Goal: Task Accomplishment & Management: Manage account settings

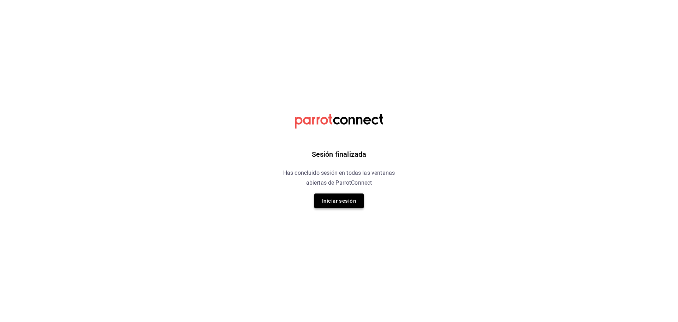
click at [357, 203] on button "Iniciar sesión" at bounding box center [338, 200] width 49 height 15
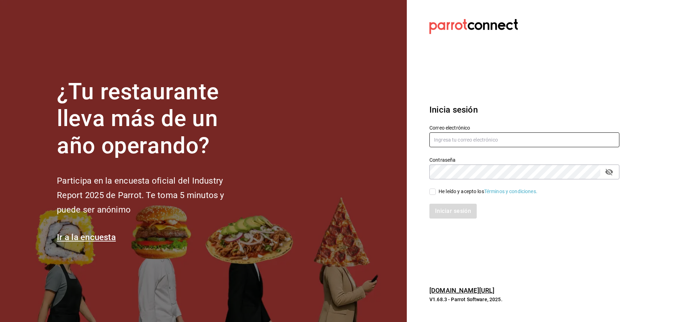
type input "breadbossmx@gmail.com"
click at [431, 192] on input "He leído y acepto los Términos y condiciones." at bounding box center [432, 192] width 6 height 6
checkbox input "true"
click at [447, 207] on button "Iniciar sesión" at bounding box center [453, 211] width 48 height 15
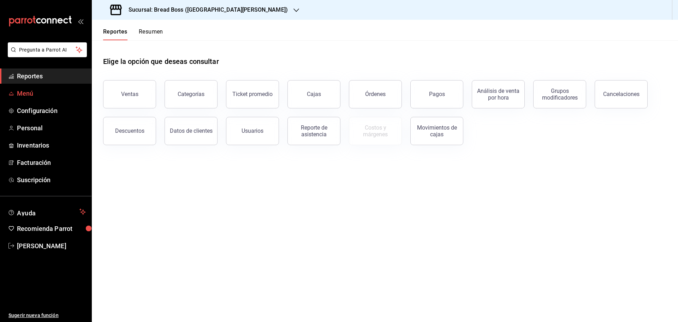
click at [29, 96] on span "Menú" at bounding box center [51, 94] width 69 height 10
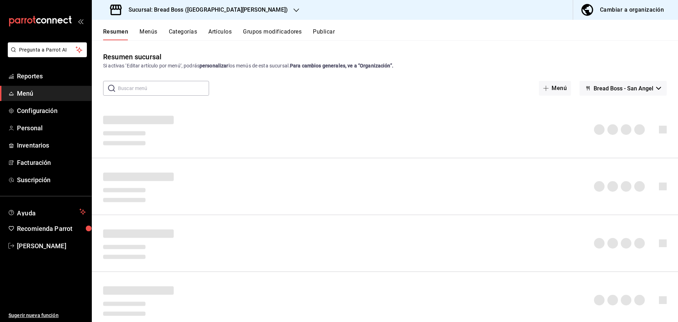
click at [200, 11] on h3 "Sucursal: Bread Boss ([GEOGRAPHIC_DATA][PERSON_NAME])" at bounding box center [205, 10] width 165 height 8
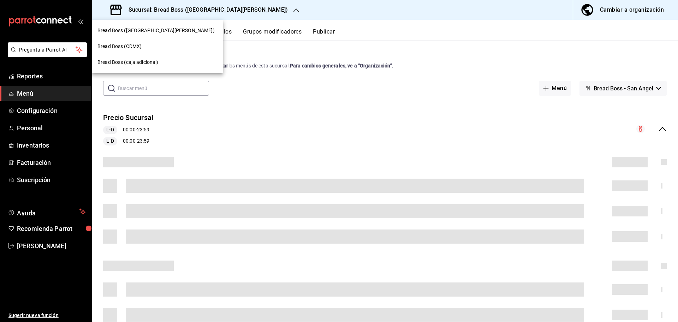
click at [148, 47] on div "Bread Boss (CDMX)" at bounding box center [157, 46] width 120 height 7
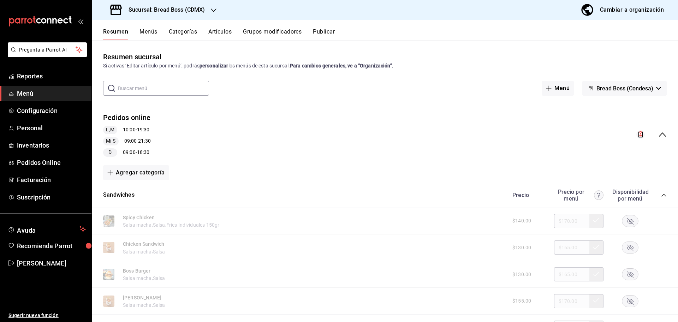
click at [642, 89] on span "Bread Boss (Condesa)" at bounding box center [624, 88] width 57 height 7
click at [446, 38] on div at bounding box center [339, 161] width 678 height 322
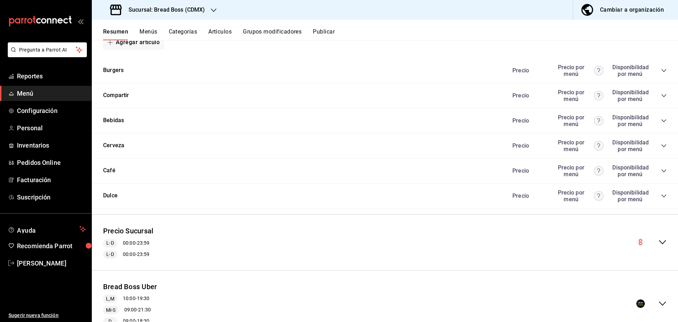
scroll to position [642, 0]
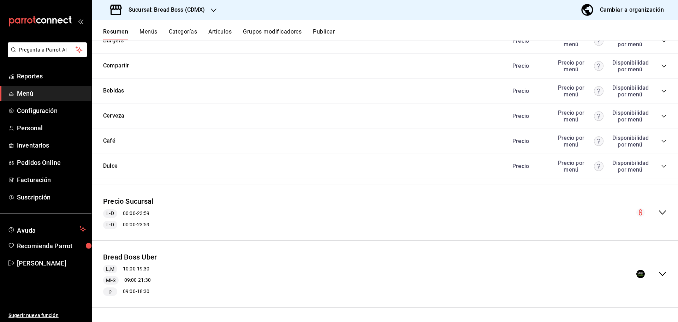
click at [659, 275] on icon "collapse-menu-row" at bounding box center [662, 274] width 7 height 4
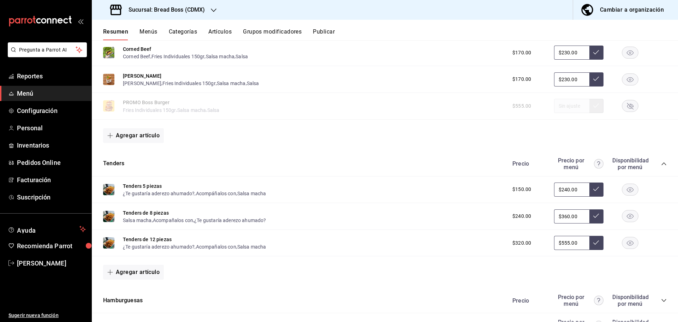
scroll to position [1350, 0]
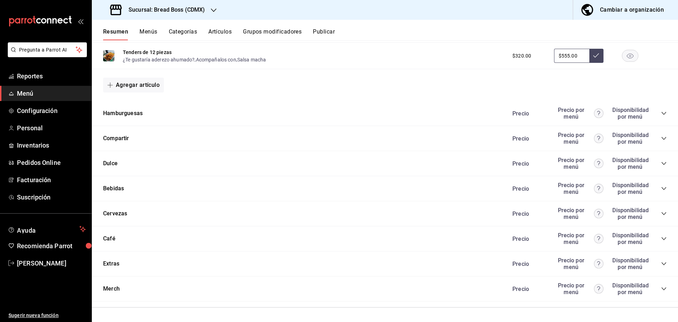
click at [661, 116] on icon "collapse-category-row" at bounding box center [664, 114] width 6 height 6
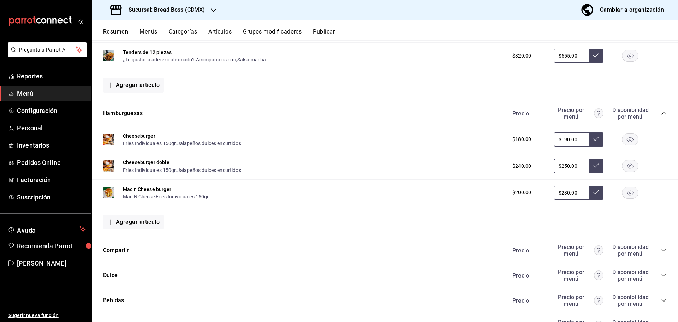
click at [661, 248] on icon "collapse-category-row" at bounding box center [664, 251] width 6 height 6
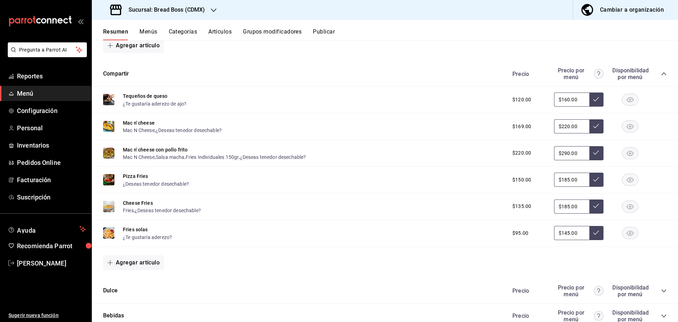
scroll to position [1526, 0]
click at [138, 175] on button "Pizza Fries" at bounding box center [135, 176] width 25 height 7
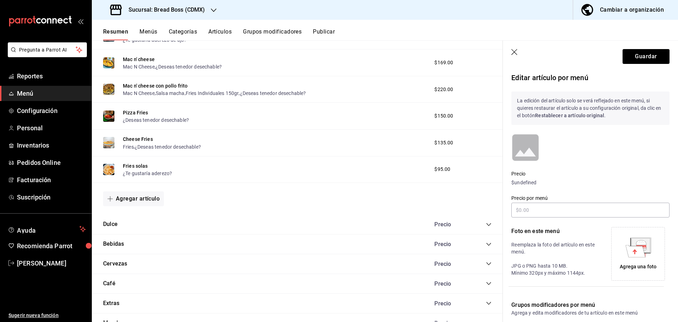
scroll to position [1467, 0]
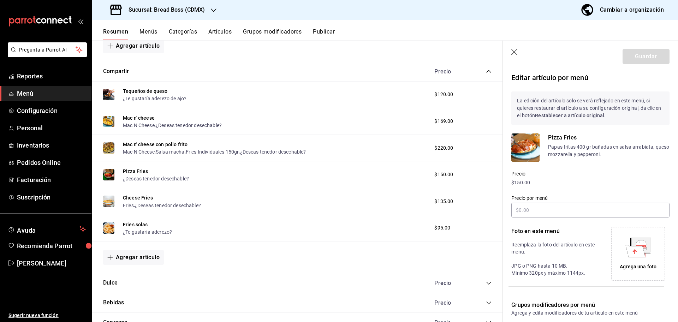
type input "$185.00"
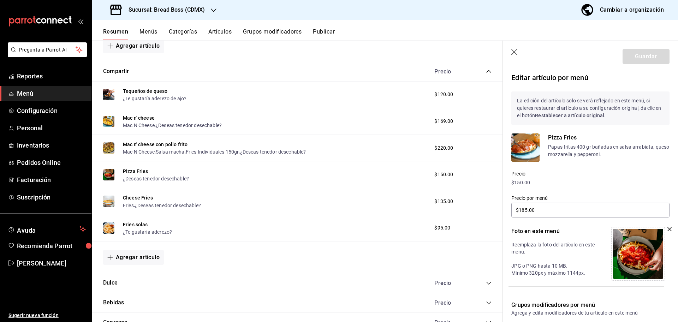
click at [514, 53] on icon "button" at bounding box center [514, 52] width 6 height 6
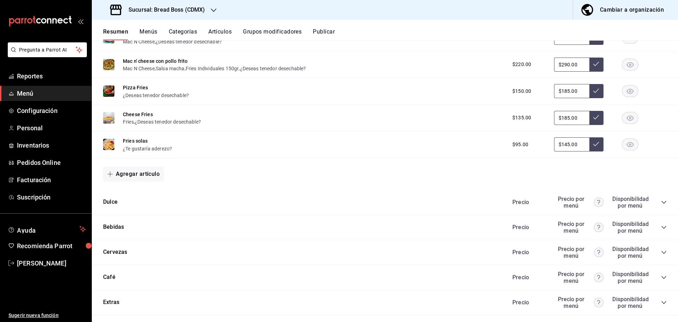
scroll to position [1616, 0]
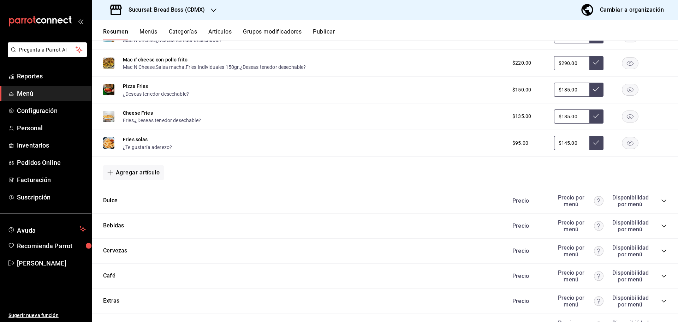
click at [660, 201] on div "Dulce Precio Precio por menú Disponibilidad por menú" at bounding box center [385, 201] width 586 height 25
click at [661, 202] on icon "collapse-category-row" at bounding box center [664, 201] width 6 height 6
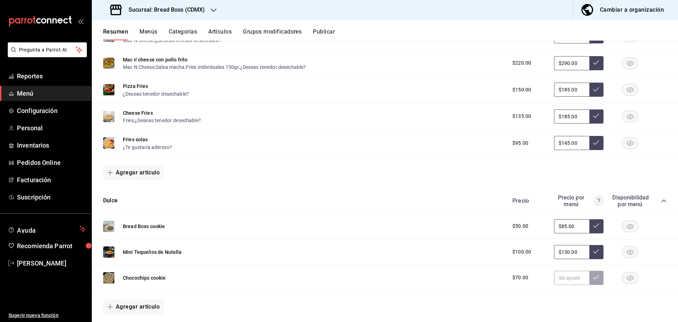
scroll to position [1689, 0]
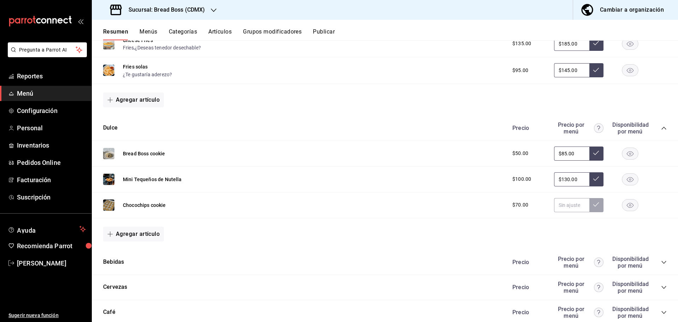
click at [622, 206] on rect "button" at bounding box center [630, 205] width 16 height 12
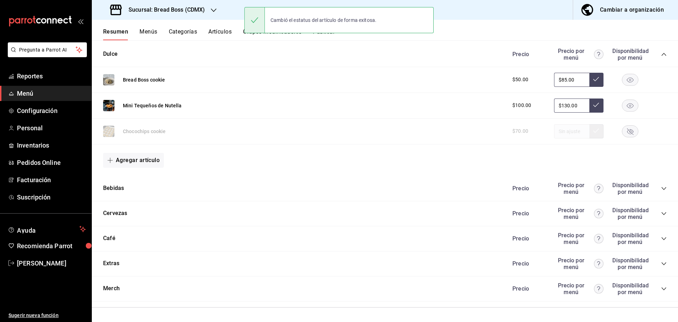
scroll to position [1763, 0]
click at [661, 187] on icon "collapse-category-row" at bounding box center [664, 189] width 6 height 6
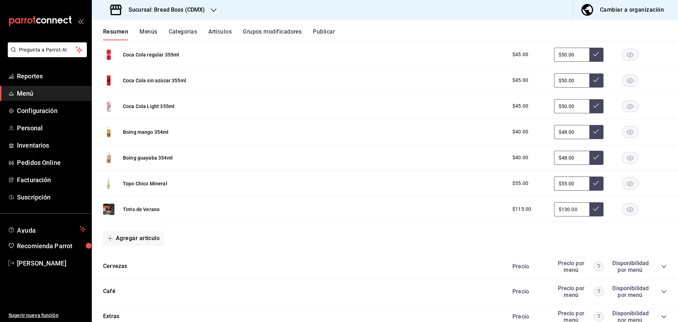
scroll to position [2104, 0]
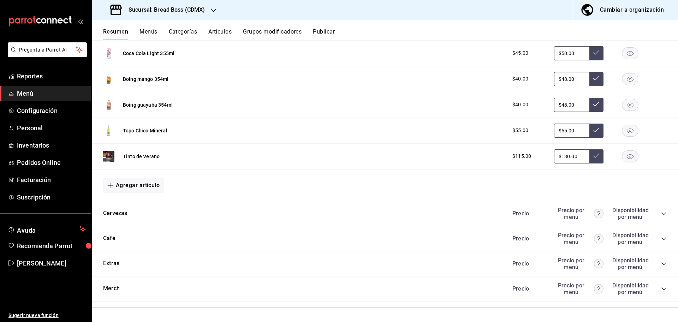
click at [661, 216] on icon "collapse-category-row" at bounding box center [664, 214] width 6 height 6
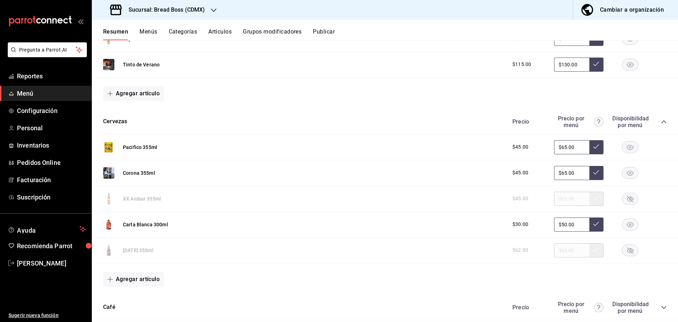
scroll to position [2265, 0]
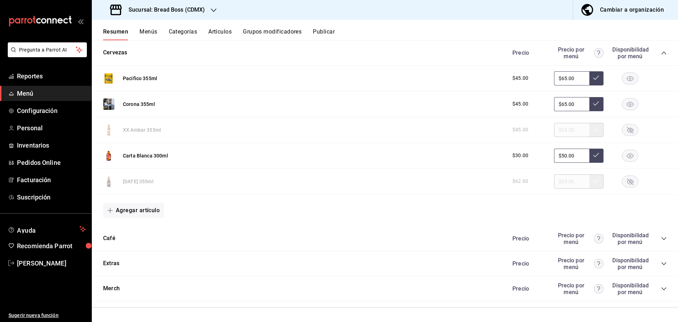
click at [661, 241] on icon "collapse-category-row" at bounding box center [664, 239] width 6 height 6
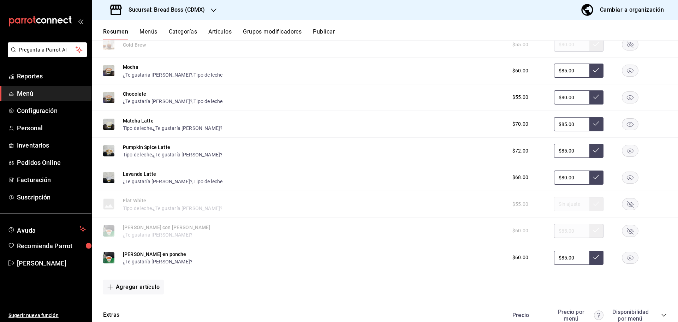
scroll to position [2828, 0]
click at [624, 231] on rect "button" at bounding box center [630, 231] width 16 height 12
click at [218, 34] on button "Artículos" at bounding box center [219, 34] width 23 height 12
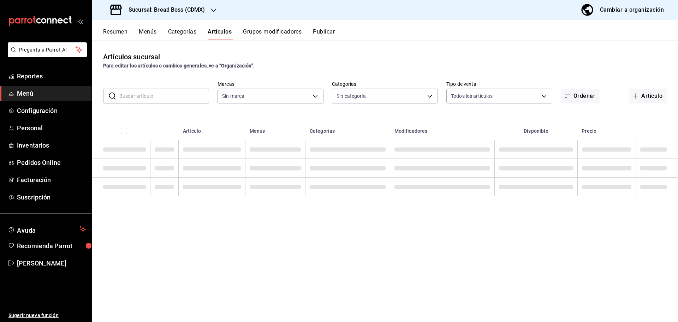
click at [178, 93] on input "text" at bounding box center [164, 96] width 90 height 14
type input "754e62e6-6943-4064-9404-fbb75e9fff95,89456f86-d062-46a8-a658-6b9ec89d9b25"
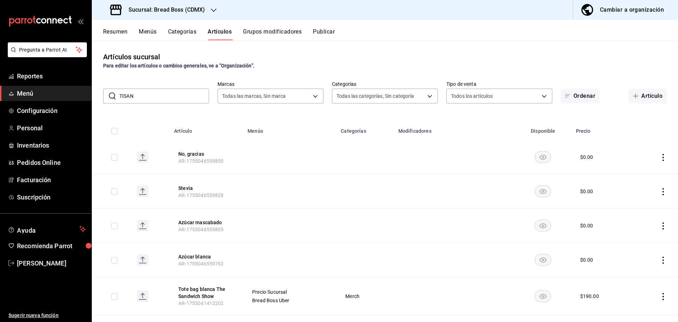
type input "TISANA"
type input "0547a3cd-f06a-4076-9ed9-b0f11ce6ef23,cfb2c880-a2f8-44fa-9d81-10f48560d01f,f0150…"
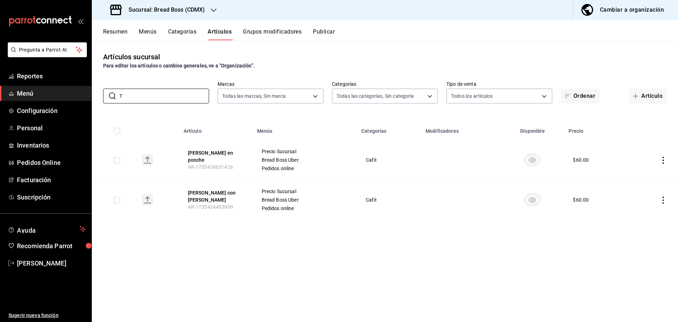
type input "T"
click at [329, 127] on th "Menús" at bounding box center [305, 129] width 105 height 23
click at [217, 196] on button "[PERSON_NAME] con [PERSON_NAME]" at bounding box center [216, 196] width 56 height 14
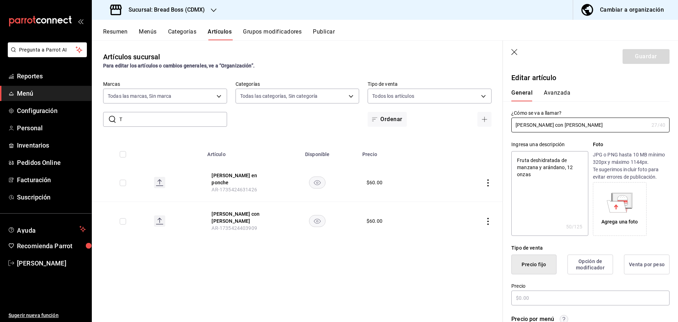
type textarea "x"
type input "$60.00"
type input "[PERSON_NAME] con [PERSON_NAME]"
type textarea "x"
type input "[PERSON_NAME] con Ar"
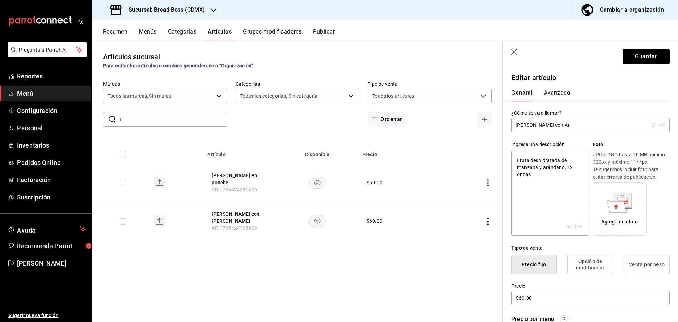
type textarea "x"
type input "[PERSON_NAME] con A"
type textarea "x"
type input "[PERSON_NAME] con"
type textarea "x"
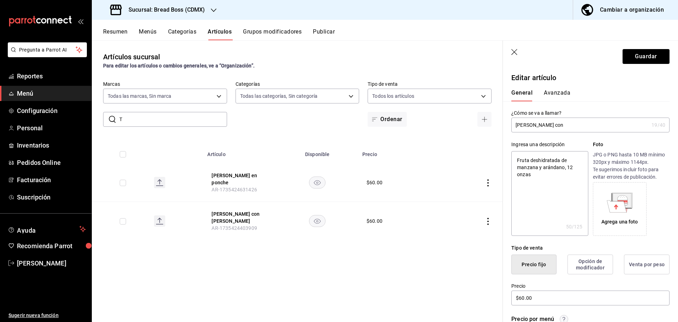
type input "[PERSON_NAME] con"
type textarea "x"
type input "[PERSON_NAME] co"
type textarea "x"
type input "[PERSON_NAME] c"
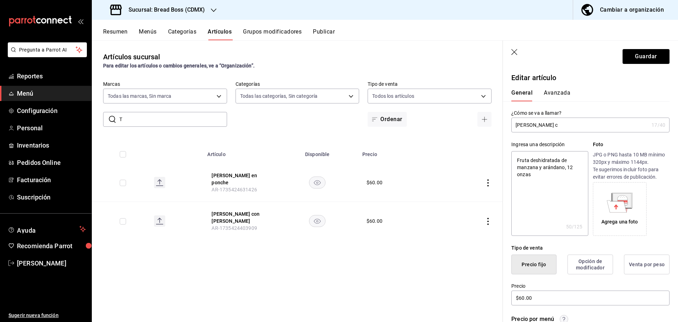
type textarea "x"
type input "[PERSON_NAME]"
type textarea "x"
type input "[PERSON_NAME]"
type textarea "x"
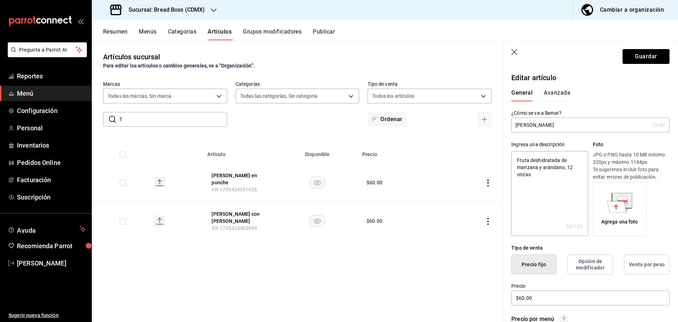
type input "Tisana Man"
type textarea "x"
type input "[PERSON_NAME]"
type textarea "x"
type input "[PERSON_NAME]"
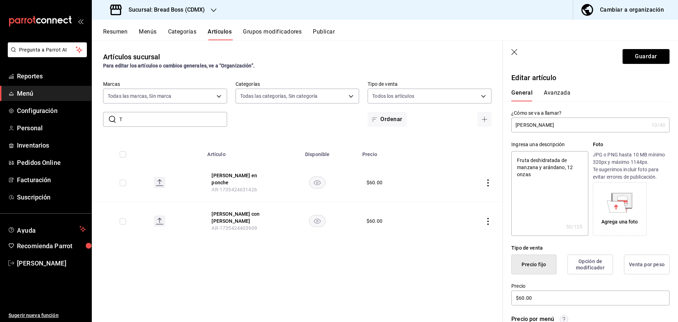
type textarea "x"
type input "Tisana"
type textarea "x"
type input "[PERSON_NAME]"
type textarea "x"
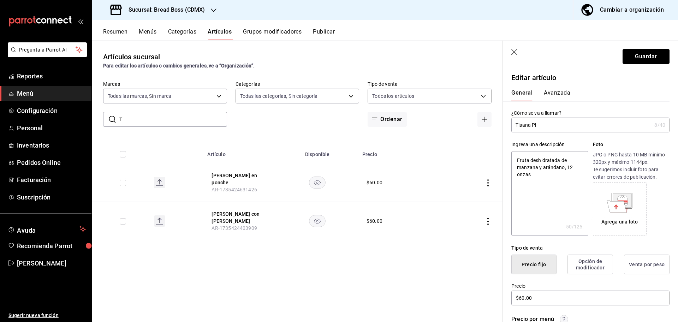
type input "[PERSON_NAME]"
type textarea "x"
type input "[PERSON_NAME]"
type textarea "x"
type input "[PERSON_NAME]"
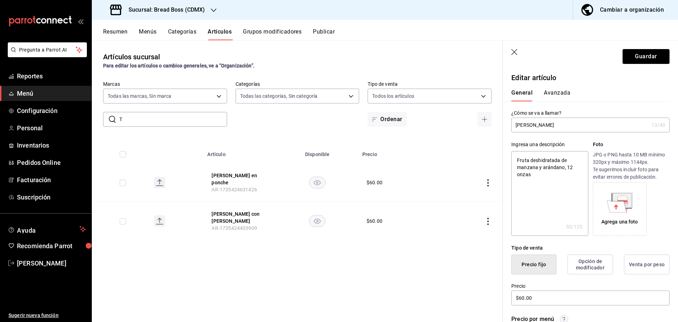
type textarea "x"
type input "[PERSON_NAME] co"
type textarea "x"
type input "[PERSON_NAME] con"
type textarea "x"
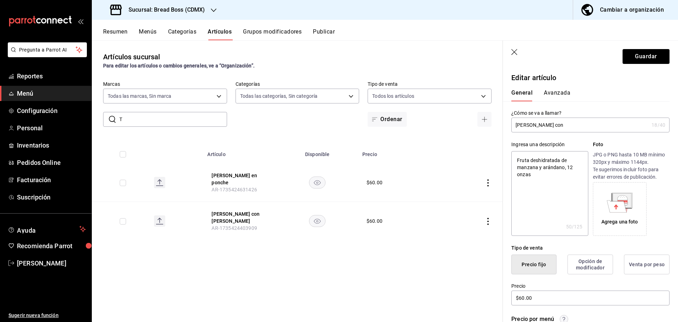
type input "[PERSON_NAME] con"
type textarea "x"
type input "[PERSON_NAME] con c"
type textarea "x"
type input "[PERSON_NAME] con ce"
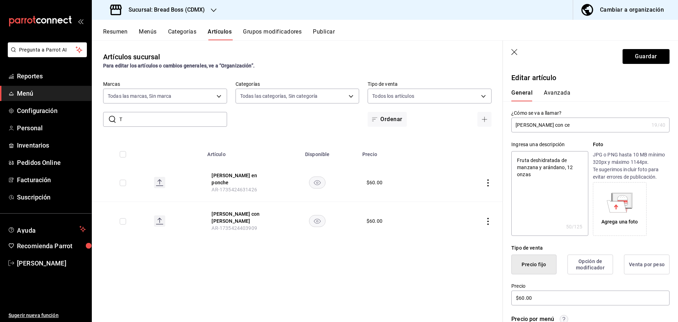
type textarea "x"
type input "[PERSON_NAME] con cere"
type textarea "x"
type input "[PERSON_NAME] con cerea"
type textarea "x"
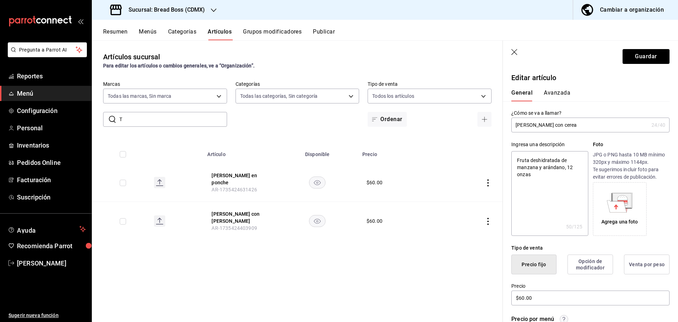
type input "[PERSON_NAME] con cerea"
type textarea "x"
type input "[PERSON_NAME] con cerea"
type textarea "x"
type input "[PERSON_NAME] con cere"
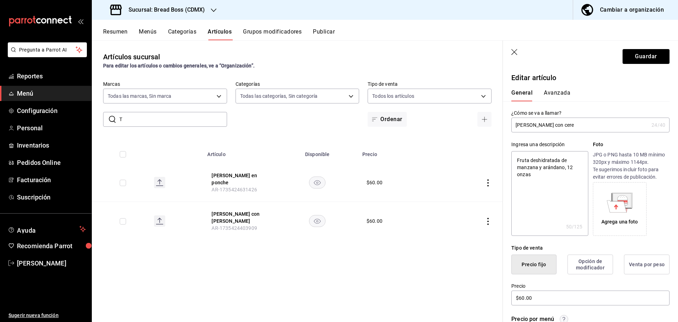
type textarea "x"
type input "[PERSON_NAME] con cerez"
type textarea "x"
type input "[PERSON_NAME] con cereza"
type textarea "x"
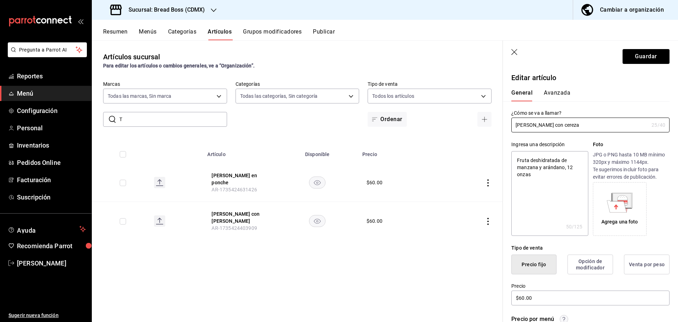
type input "[PERSON_NAME] con cereza"
type textarea "x"
type input "[PERSON_NAME] con cereza"
type textarea "x"
click at [537, 176] on textarea "Fruta deshidratada de manzana y arándano, 12 onzas" at bounding box center [549, 193] width 77 height 85
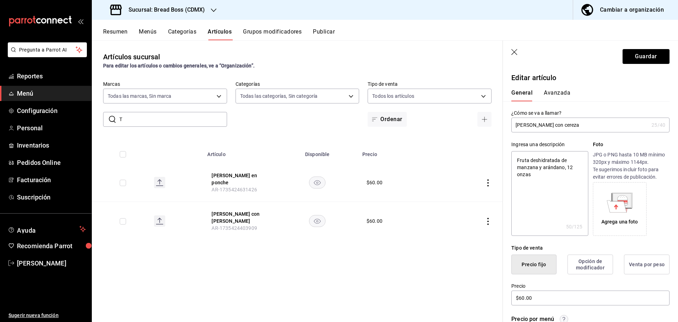
click at [550, 177] on textarea "Fruta deshidratada de manzana y arándano, 12 onzas" at bounding box center [549, 193] width 77 height 85
click at [538, 164] on textarea "Fruta deshidratada de manzana y arándano, 12 onzas" at bounding box center [549, 193] width 77 height 85
type textarea "Fruta deshidratada [PERSON_NAME] y arándano, 12 onzas"
type textarea "x"
type textarea "Fruta deshidratada de man y arándano, 12 onzas"
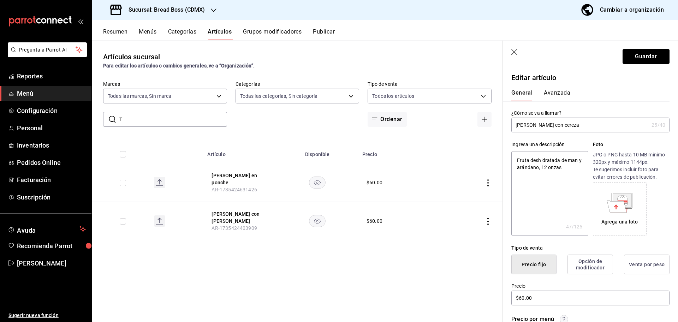
type textarea "x"
type textarea "Fruta deshidratada de ma y arándano, 12 onzas"
type textarea "x"
type textarea "Fruta deshidratada de m y arándano, 12 onzas"
type textarea "x"
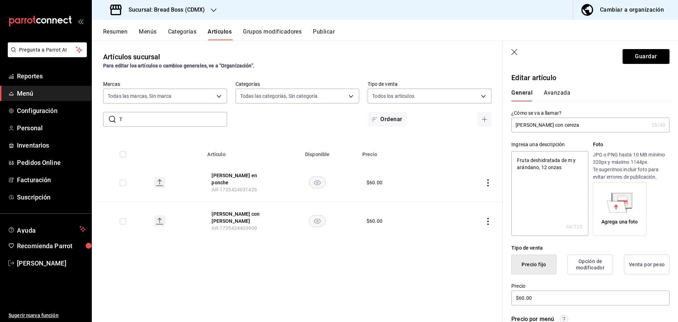
type textarea "Fruta deshidratada de y arándano, 12 onzas"
type textarea "x"
type textarea "Fruta deshidratada de p y arándano, 12 onzas"
type textarea "x"
type textarea "Fruta deshidratada de pl y arándano, 12 onzas"
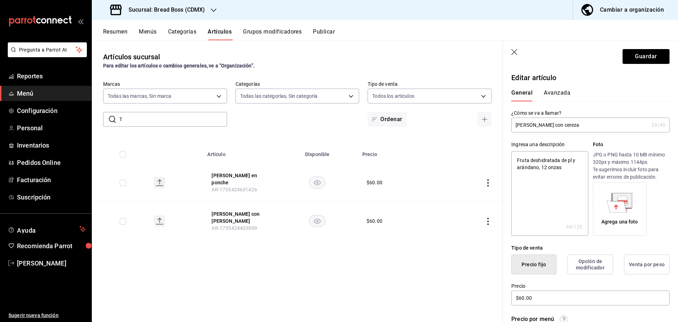
type textarea "x"
type textarea "Fruta deshidratada [PERSON_NAME] y arándano, 12 onzas"
type textarea "x"
type textarea "Fruta deshidratada de plátan y arándano, 12 onzas"
type textarea "x"
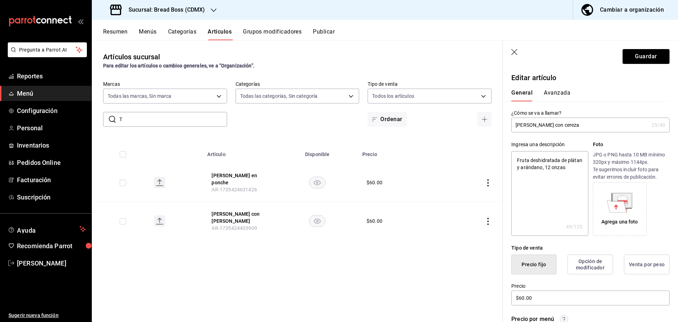
type textarea "Fruta deshidratada de plátano y arándano, 12 onzas"
type textarea "x"
click at [559, 167] on textarea "Fruta deshidratada de plátano y arándano, 12 onzas" at bounding box center [549, 193] width 77 height 85
type textarea "Fruta deshidratada de plátano y aránd, 12 onzas"
type textarea "x"
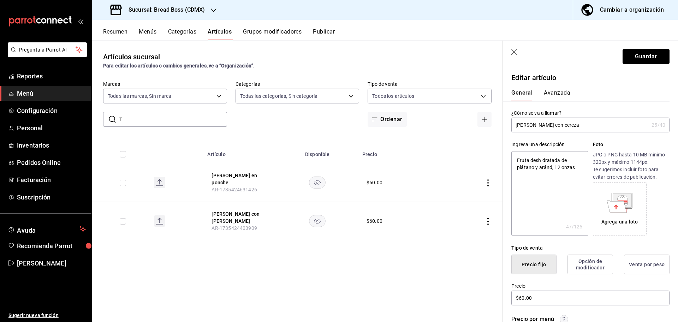
type textarea "Fruta deshidratada de plátano y arán, 12 onzas"
type textarea "x"
type textarea "Fruta deshidratada de plátano y ará, 12 onzas"
type textarea "x"
type textarea "Fruta deshidratada de plátano y ar, 12 onzas"
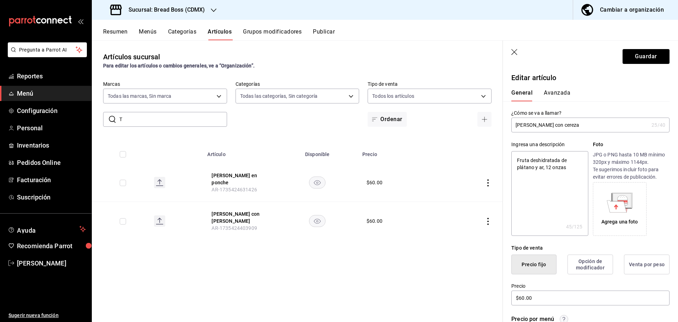
type textarea "x"
type textarea "Fruta deshidratada de plátano y a, 12 onzas"
type textarea "x"
type textarea "Fruta deshidratada de plátano y , 12 onzas"
type textarea "x"
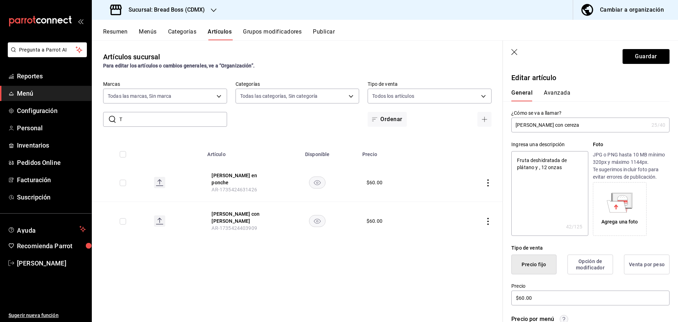
type textarea "Fruta deshidratada de plátano y c, 12 onzas"
type textarea "x"
type textarea "Fruta deshidratada de plátano y ce, 12 onzas"
type textarea "x"
type textarea "Fruta deshidratada de plátano y cer, 12 onzas"
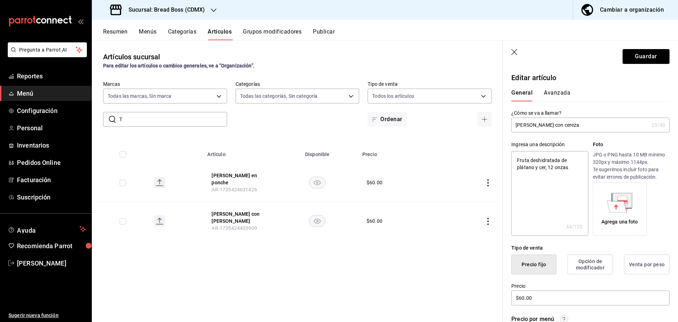
type textarea "x"
type textarea "Fruta deshidratada de plátano y cere, 12 onzas"
type textarea "x"
type textarea "Fruta deshidratada de plátano y cerez, 12 onzas"
type textarea "x"
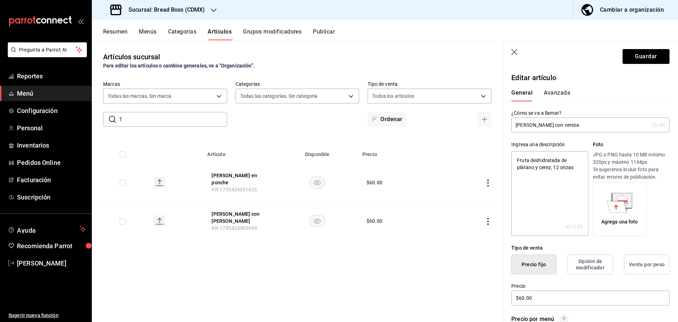
type textarea "Fruta deshidratada de plátano y cereza, 12 onzas"
type textarea "x"
click at [556, 202] on textarea "Fruta deshidratada de plátano y cereza, 12 onzas" at bounding box center [549, 193] width 77 height 85
click at [553, 183] on textarea "Fruta deshidratada de plátano y cereza, 12 onzas" at bounding box center [549, 193] width 77 height 85
click at [582, 163] on textarea "Fruta deshidratada de plátano y cereza, 12 onzas" at bounding box center [549, 193] width 77 height 85
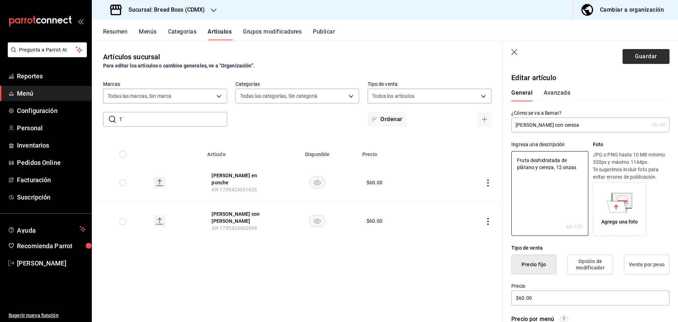
type textarea "Fruta deshidratada de plátano y cereza, 12 onzas"
click at [643, 55] on button "Guardar" at bounding box center [646, 56] width 47 height 15
type textarea "x"
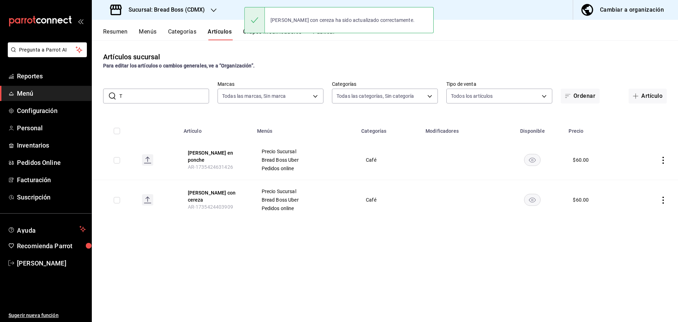
click at [157, 96] on input "T" at bounding box center [164, 96] width 90 height 14
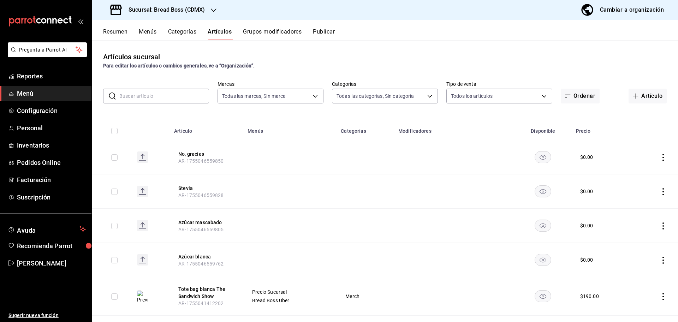
click at [396, 71] on div "Artículos sucursal Para editar los artículos o cambios generales, ve a “Organiz…" at bounding box center [385, 180] width 586 height 281
click at [149, 32] on button "Menús" at bounding box center [148, 34] width 18 height 12
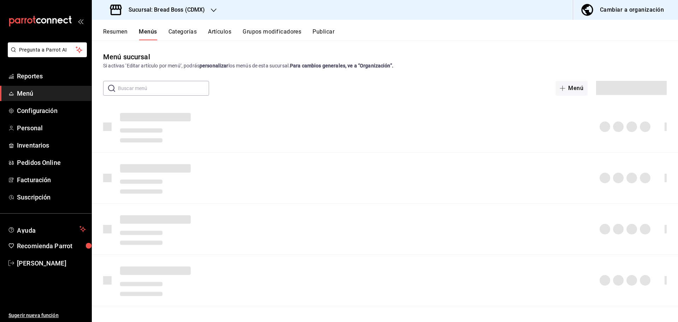
click at [119, 27] on div "Resumen Menús Categorías Artículos Grupos modificadores Publicar" at bounding box center [385, 30] width 586 height 20
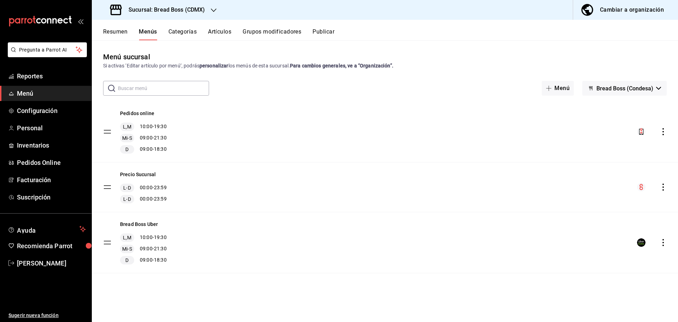
click at [120, 28] on button "Resumen" at bounding box center [115, 34] width 24 height 12
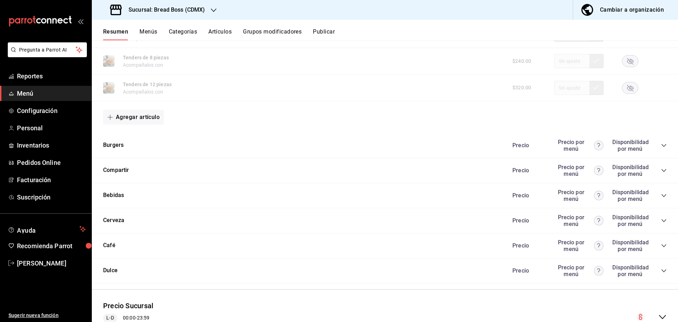
scroll to position [642, 0]
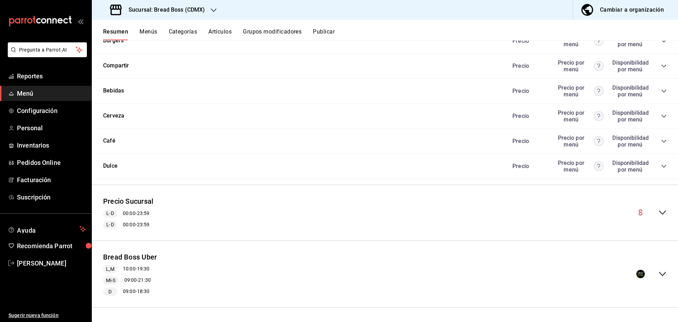
click at [656, 278] on div "Bread Boss Uber L,M 10:00 - 19:30 Mi-S 09:00 - 21:30 D 09:00 - 18:30" at bounding box center [385, 273] width 586 height 55
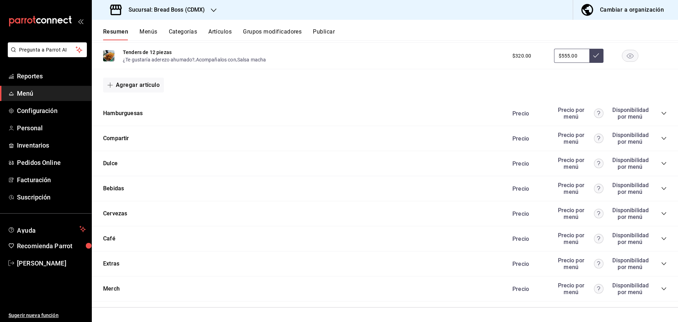
click at [661, 239] on icon "collapse-category-row" at bounding box center [664, 239] width 6 height 6
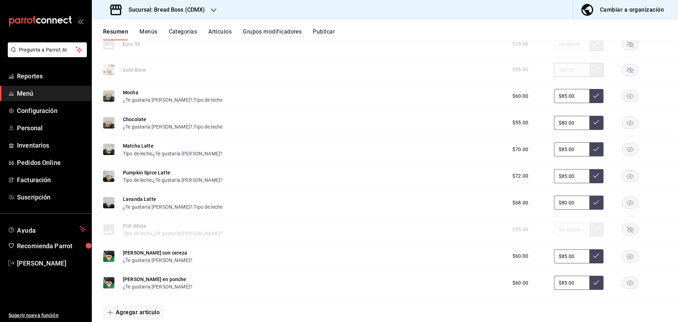
scroll to position [1965, 0]
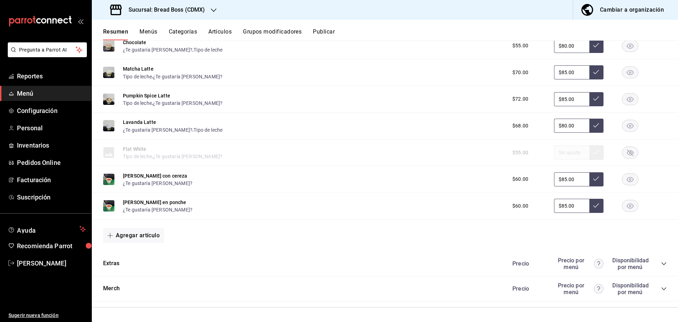
click at [661, 265] on icon "collapse-category-row" at bounding box center [664, 264] width 6 height 6
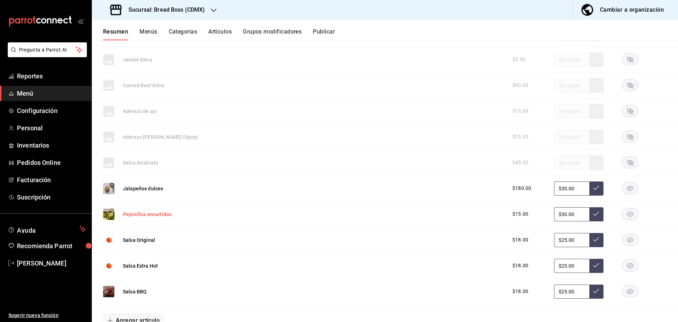
scroll to position [2667, 0]
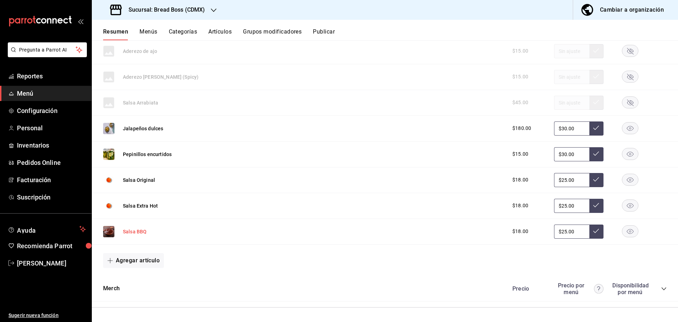
click at [139, 229] on button "Salsa BBQ" at bounding box center [135, 231] width 24 height 7
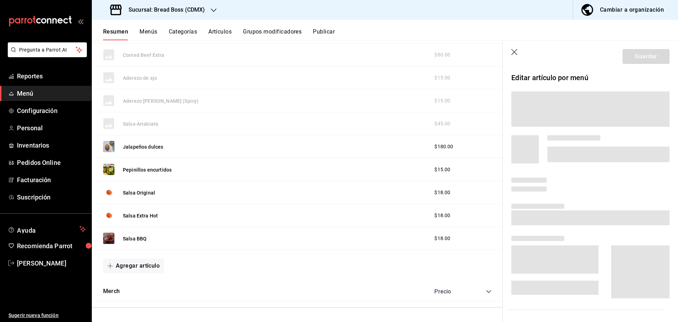
scroll to position [2483, 0]
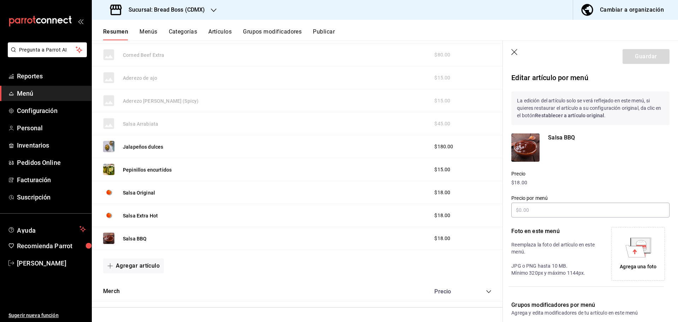
type input "$25.00"
click at [514, 55] on icon "button" at bounding box center [514, 52] width 7 height 7
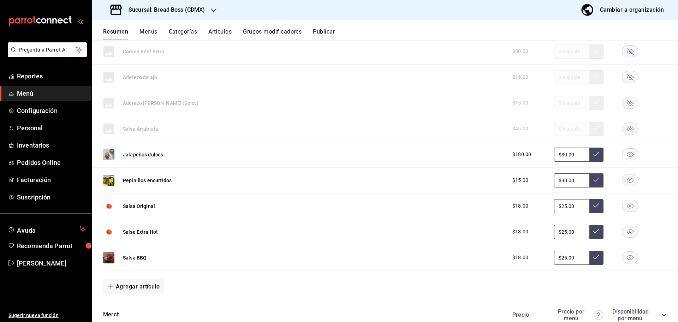
scroll to position [2667, 0]
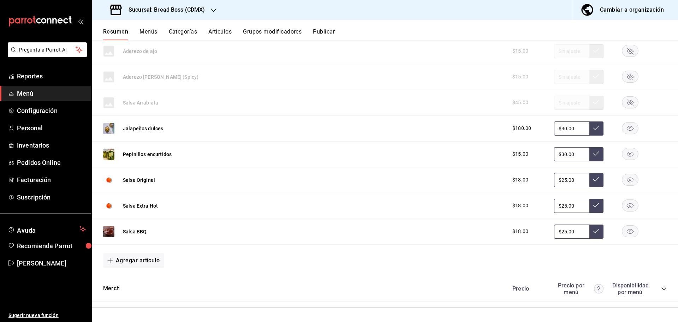
click at [661, 290] on icon "collapse-category-row" at bounding box center [663, 288] width 5 height 3
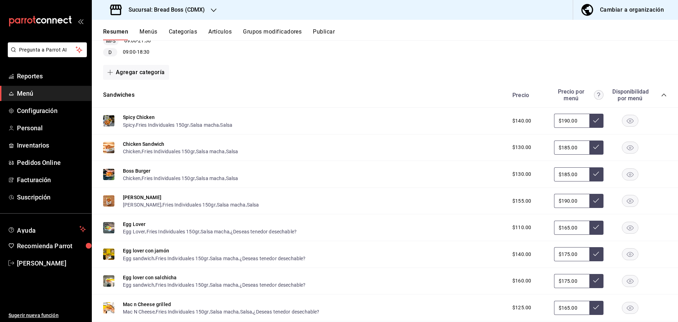
scroll to position [881, 0]
click at [326, 31] on button "Publicar" at bounding box center [324, 34] width 22 height 12
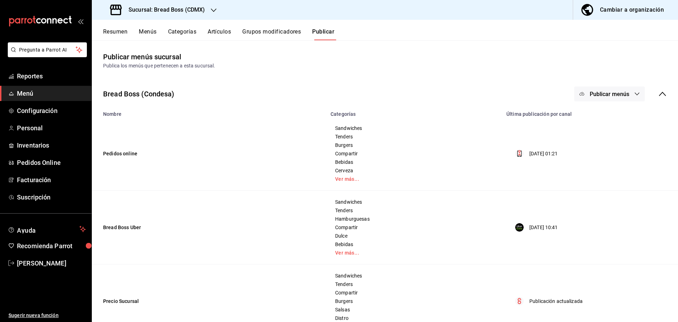
click at [604, 93] on span "Publicar menús" at bounding box center [610, 94] width 40 height 7
click at [591, 138] on div at bounding box center [586, 136] width 20 height 11
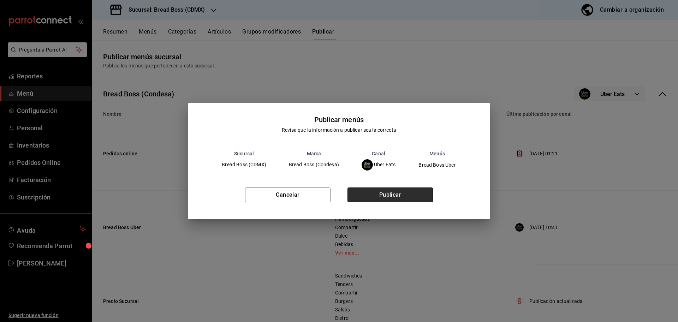
click at [387, 201] on button "Publicar" at bounding box center [389, 194] width 85 height 15
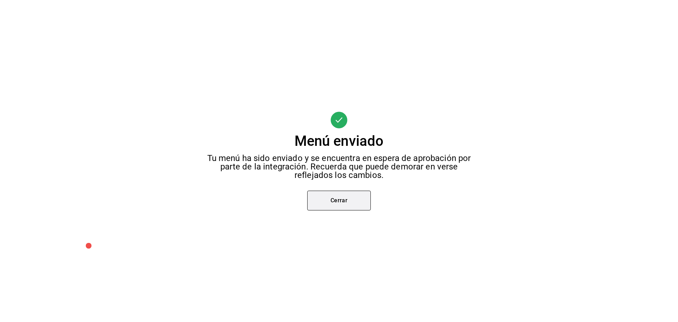
click at [335, 197] on button "Cerrar" at bounding box center [339, 201] width 64 height 20
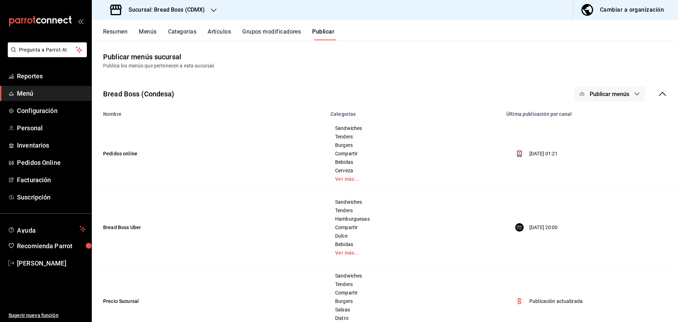
click at [115, 33] on button "Resumen" at bounding box center [115, 34] width 24 height 12
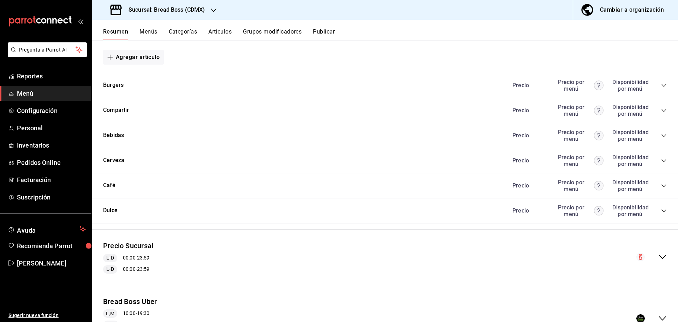
scroll to position [642, 0]
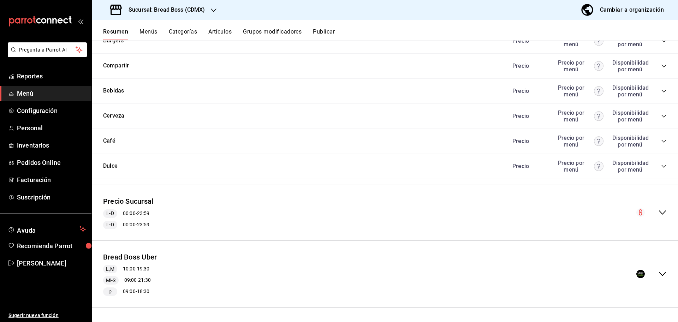
click at [653, 279] on div "Bread Boss Uber L,M 10:00 - 19:30 Mi-S 09:00 - 21:30 D 09:00 - 18:30" at bounding box center [385, 273] width 586 height 55
click at [143, 252] on button "Bread Boss Uber" at bounding box center [130, 257] width 54 height 10
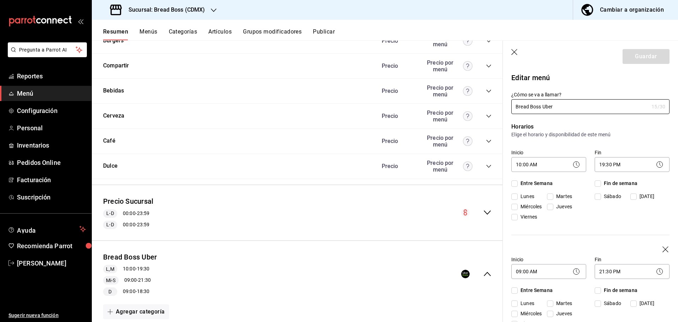
checkbox input "true"
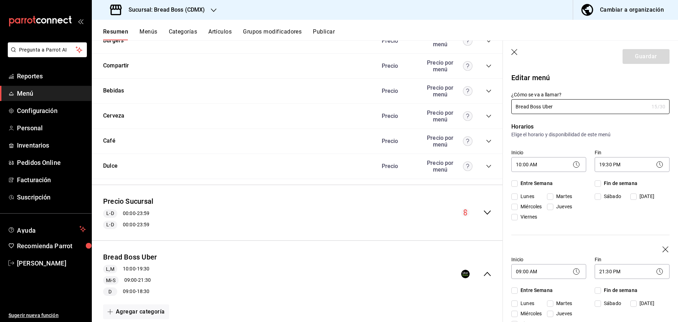
checkbox input "true"
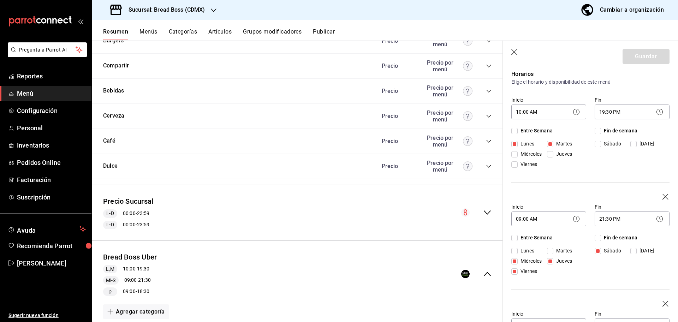
click at [620, 173] on div "Inicio 10:00 AM 10:00 Fin 19:30 PM 19:30 Entre Semana [DATE] [DATE] [DATE] [DAT…" at bounding box center [590, 144] width 158 height 100
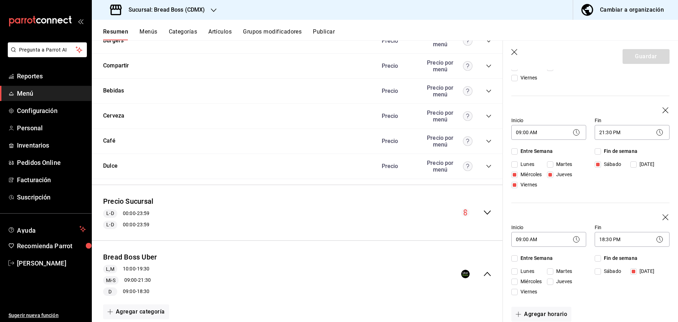
scroll to position [142, 0]
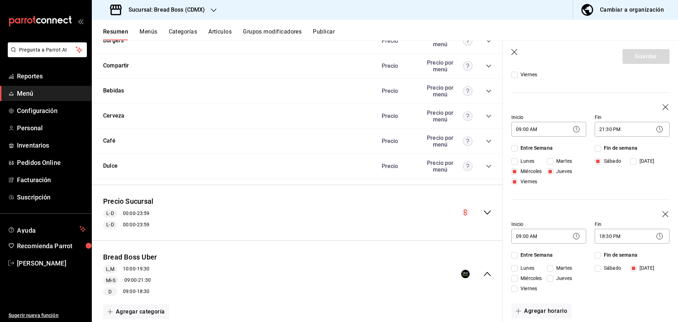
click at [515, 52] on icon "button" at bounding box center [514, 52] width 7 height 7
checkbox input "false"
type input "1756260115040"
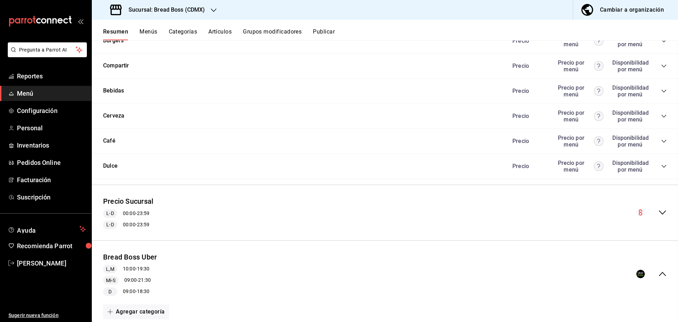
checkbox input "false"
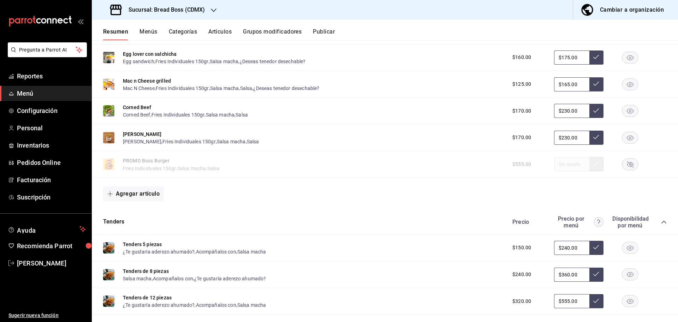
scroll to position [1350, 0]
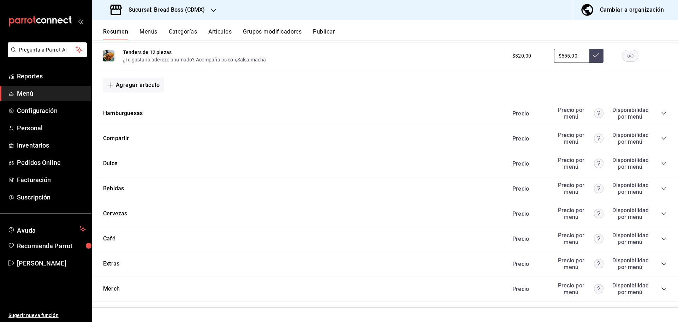
click at [661, 239] on icon "collapse-category-row" at bounding box center [664, 239] width 6 height 6
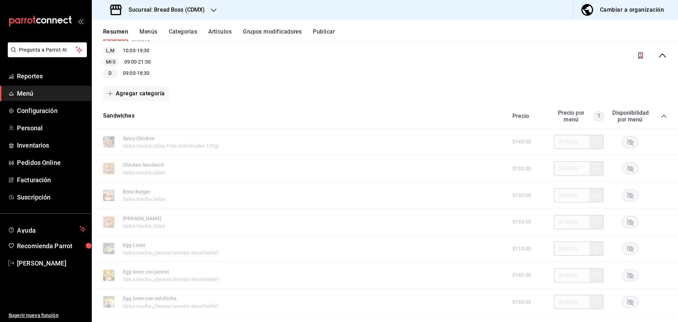
scroll to position [0, 0]
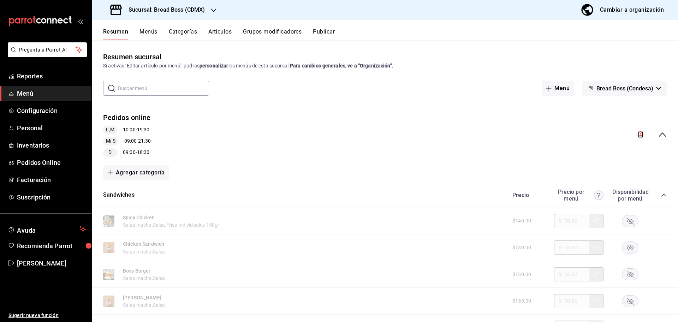
click at [626, 62] on div "Si activas ‘Editar artículo por menú’, podrás personalizar los menús de esta su…" at bounding box center [385, 65] width 564 height 7
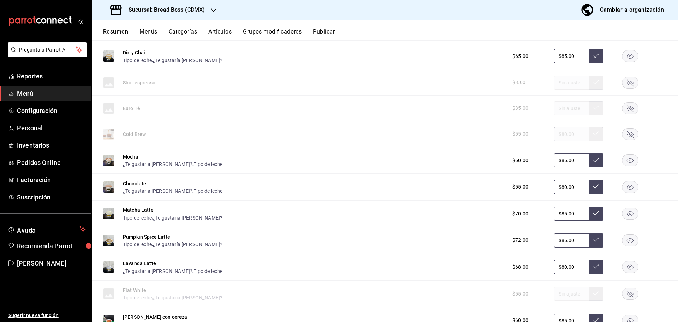
scroll to position [1965, 0]
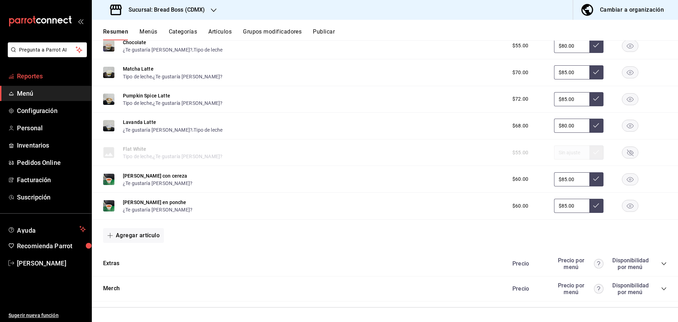
click at [28, 72] on span "Reportes" at bounding box center [51, 76] width 69 height 10
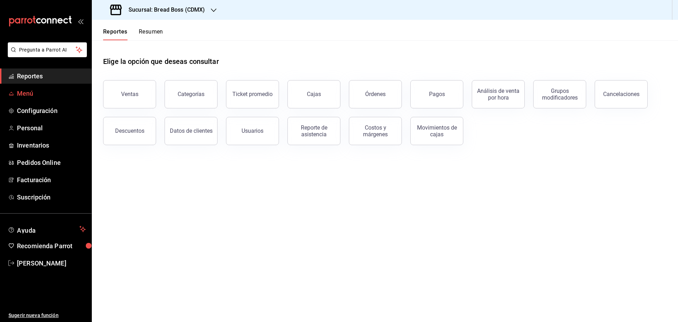
click at [38, 91] on span "Menú" at bounding box center [51, 94] width 69 height 10
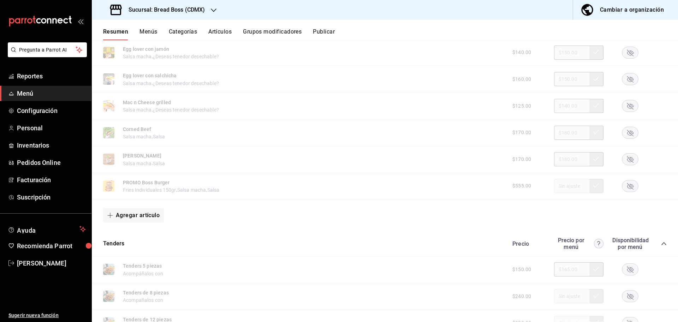
scroll to position [642, 0]
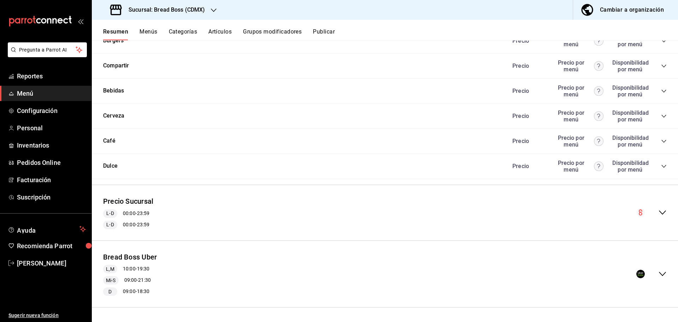
click at [658, 216] on icon "collapse-menu-row" at bounding box center [662, 212] width 8 height 8
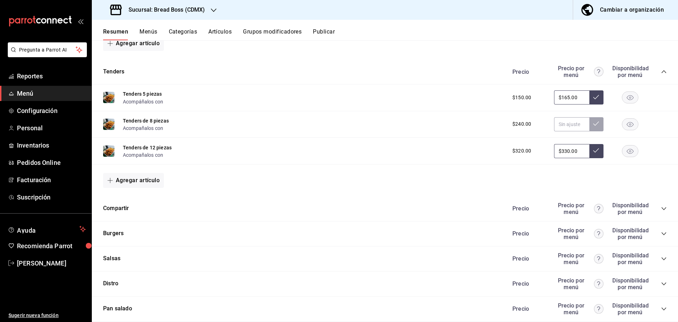
scroll to position [1235, 0]
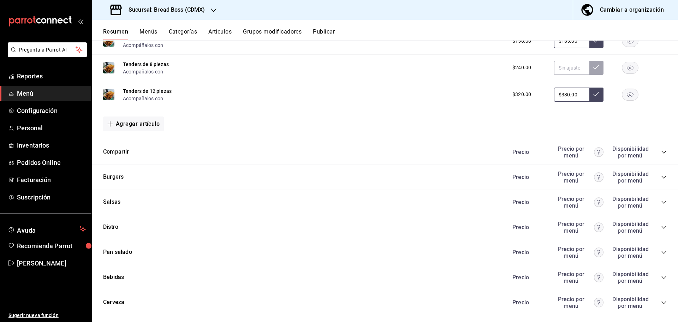
click at [661, 151] on icon "collapse-category-row" at bounding box center [664, 152] width 6 height 6
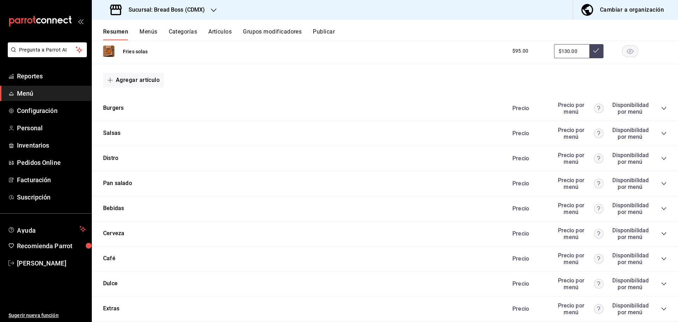
scroll to position [1501, 0]
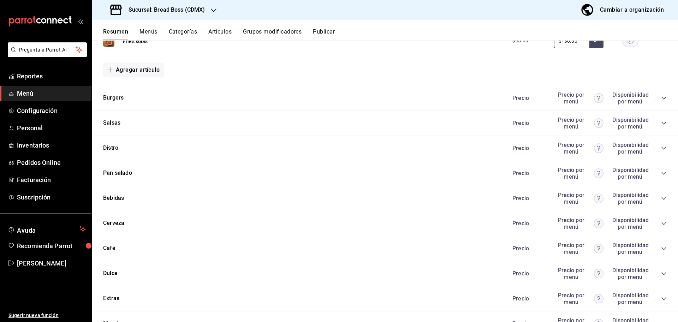
click at [661, 98] on icon "collapse-category-row" at bounding box center [664, 98] width 6 height 6
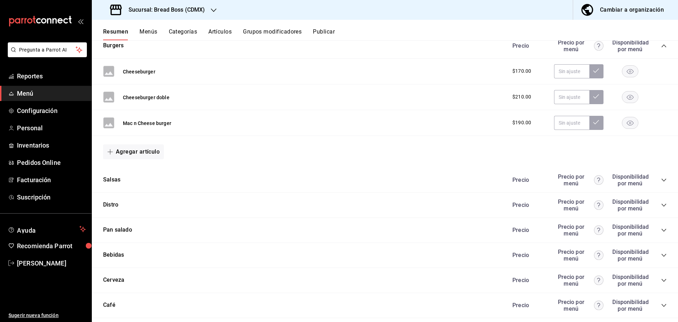
scroll to position [1554, 0]
click at [661, 181] on icon "collapse-category-row" at bounding box center [664, 180] width 6 height 6
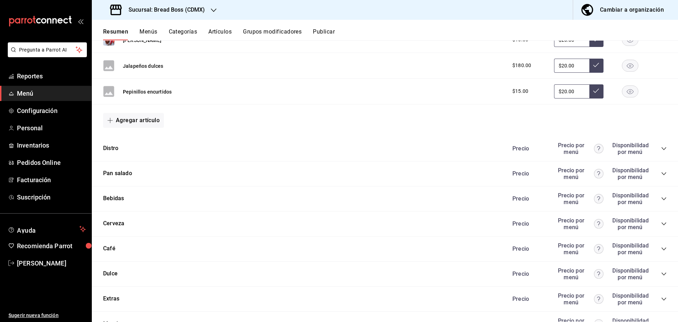
scroll to position [1869, 0]
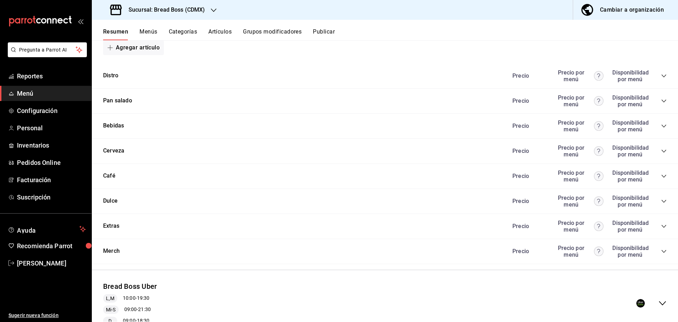
click at [661, 199] on icon "collapse-category-row" at bounding box center [664, 201] width 6 height 6
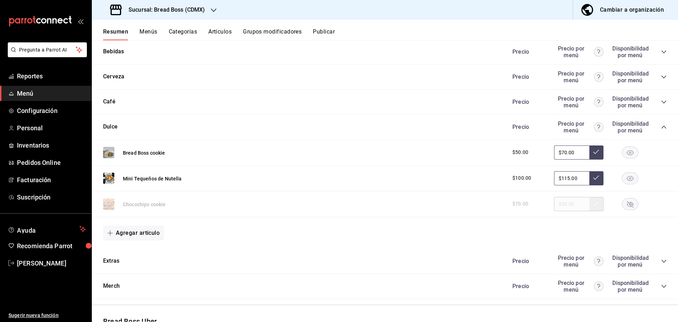
scroll to position [2007, 0]
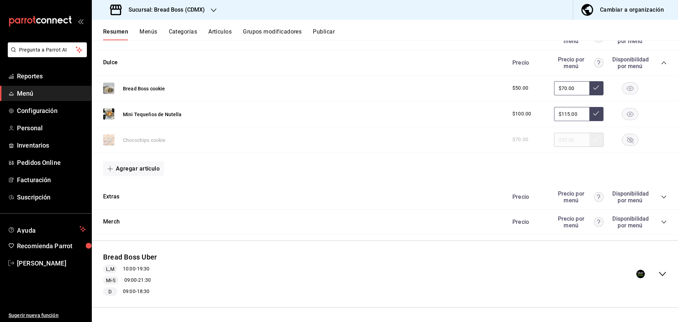
click at [661, 199] on icon "collapse-category-row" at bounding box center [664, 197] width 6 height 6
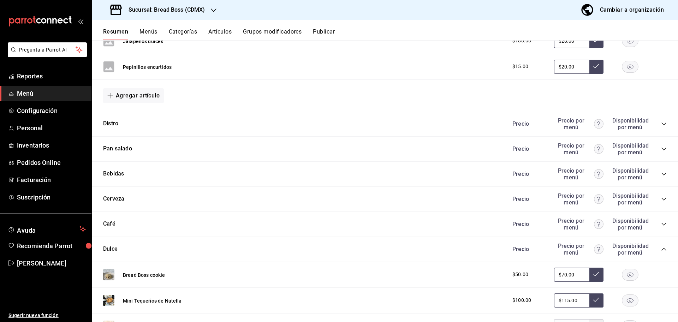
scroll to position [1820, 0]
click at [661, 223] on icon "collapse-category-row" at bounding box center [664, 225] width 6 height 6
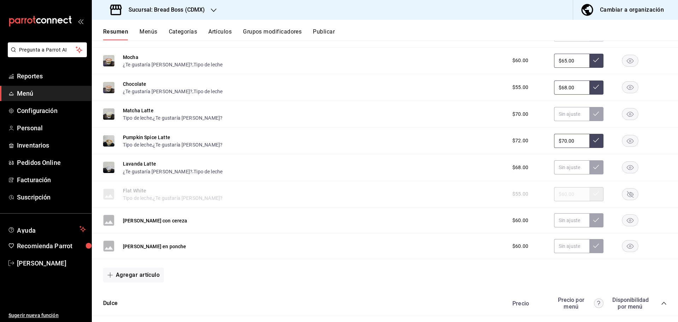
scroll to position [2378, 0]
click at [174, 218] on button "[PERSON_NAME] con cereza" at bounding box center [155, 220] width 65 height 7
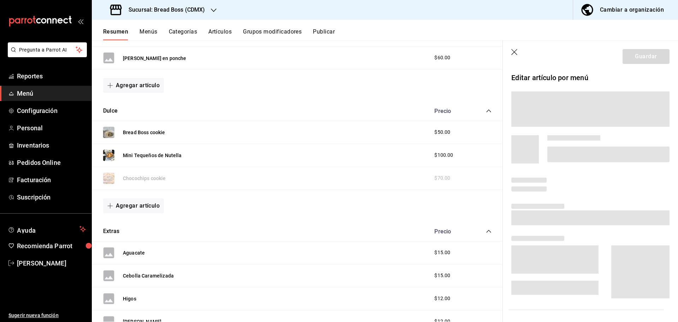
scroll to position [2196, 0]
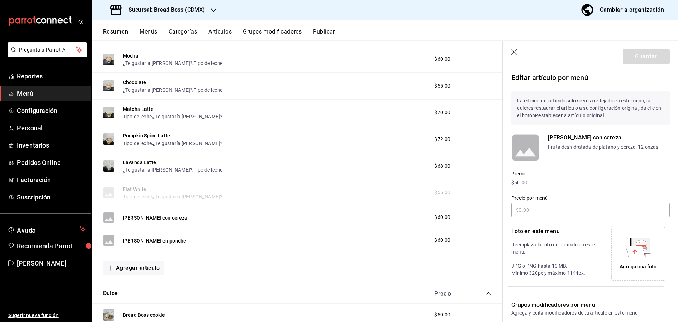
click at [610, 189] on div "Precio por menú" at bounding box center [586, 202] width 167 height 32
click at [515, 52] on icon "button" at bounding box center [514, 52] width 6 height 6
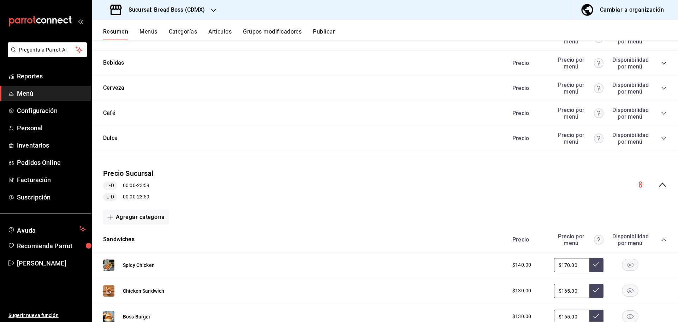
scroll to position [643, 0]
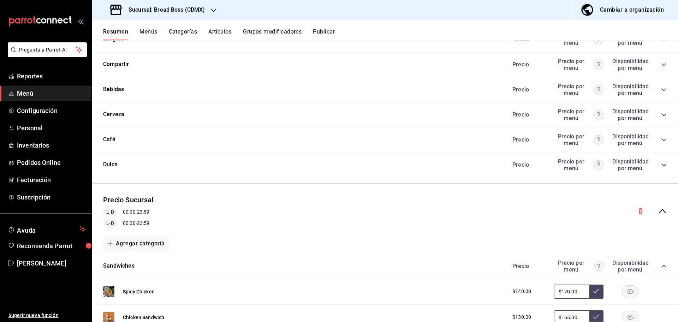
drag, startPoint x: 489, startPoint y: 79, endPoint x: 461, endPoint y: 72, distance: 28.0
click at [461, 72] on div "Compartir Precio Precio por menú Disponibilidad por menú" at bounding box center [385, 64] width 586 height 25
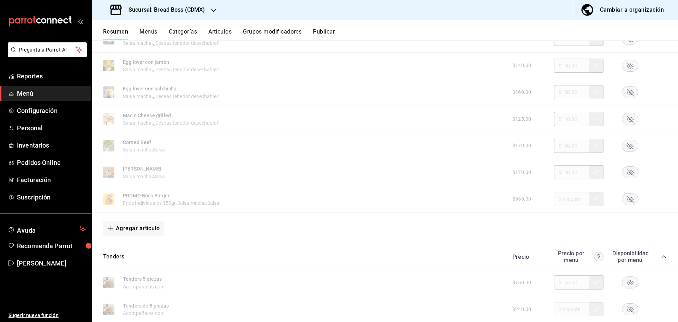
scroll to position [0, 0]
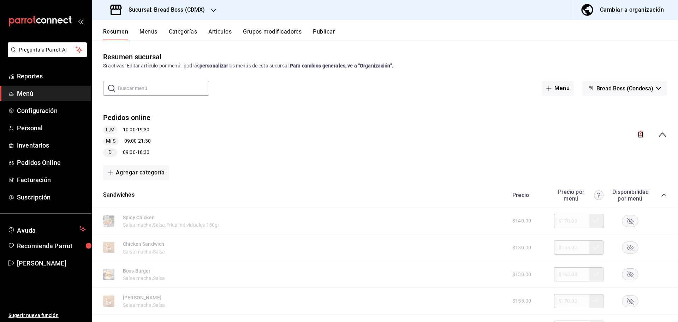
click at [316, 30] on button "Publicar" at bounding box center [324, 34] width 22 height 12
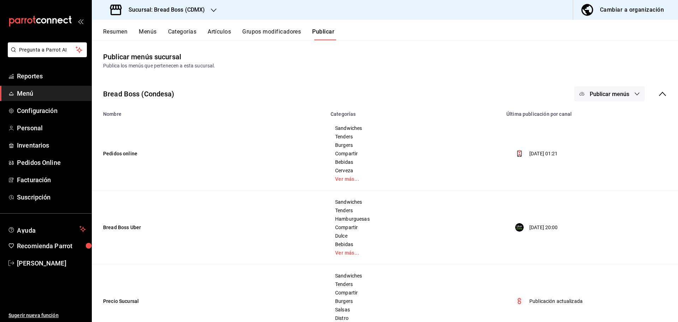
click at [613, 99] on button "Publicar menús" at bounding box center [609, 94] width 71 height 15
click at [602, 144] on li "Uber Eats" at bounding box center [603, 137] width 65 height 20
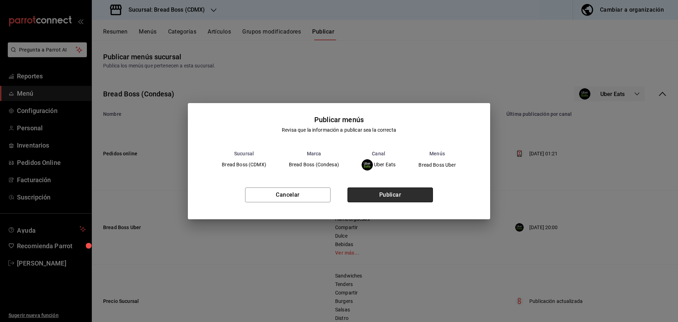
click at [400, 195] on button "Publicar" at bounding box center [389, 194] width 85 height 15
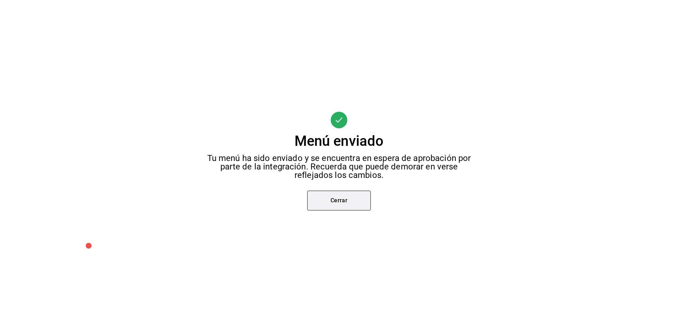
click at [346, 197] on button "Cerrar" at bounding box center [339, 201] width 64 height 20
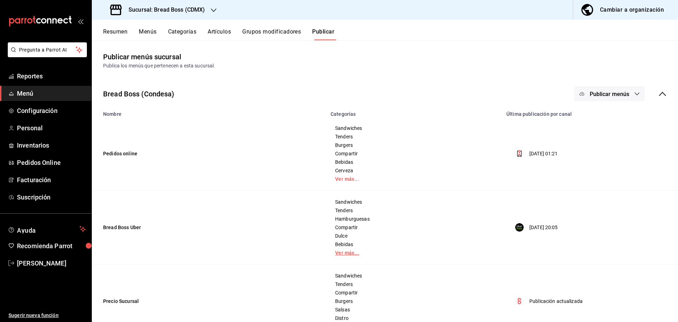
scroll to position [66, 0]
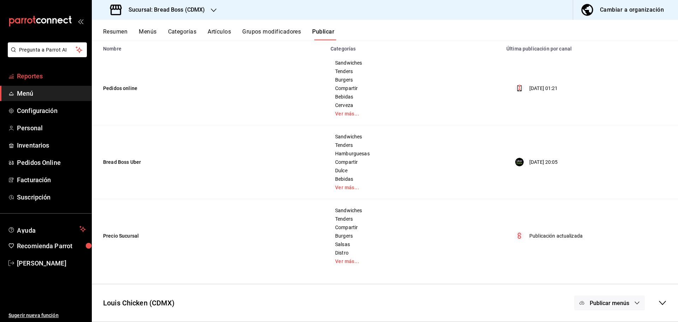
click at [41, 78] on span "Reportes" at bounding box center [51, 76] width 69 height 10
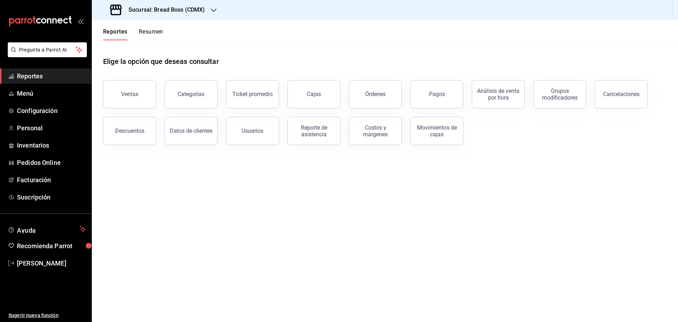
click at [187, 14] on h3 "Sucursal: Bread Boss (CDMX)" at bounding box center [164, 10] width 82 height 8
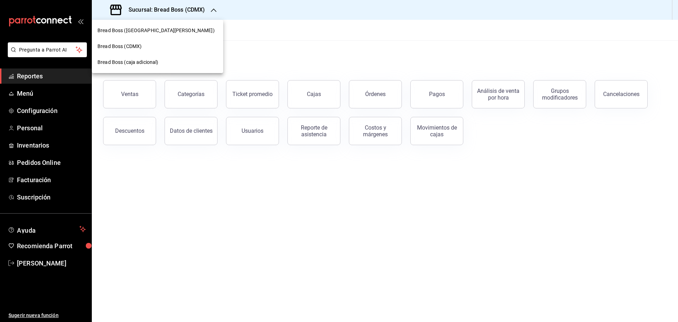
click at [148, 36] on div "Bread Boss ([GEOGRAPHIC_DATA][PERSON_NAME])" at bounding box center [157, 31] width 131 height 16
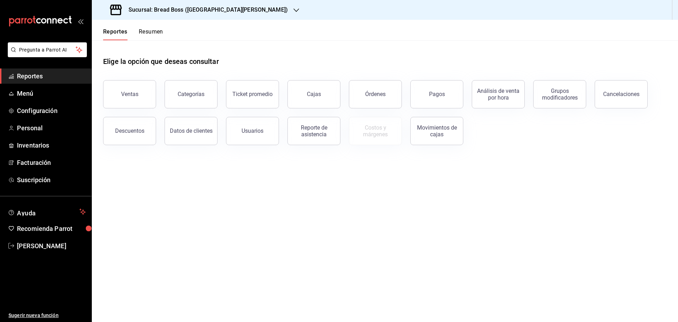
click at [174, 13] on h3 "Sucursal: Bread Boss ([GEOGRAPHIC_DATA][PERSON_NAME])" at bounding box center [205, 10] width 165 height 8
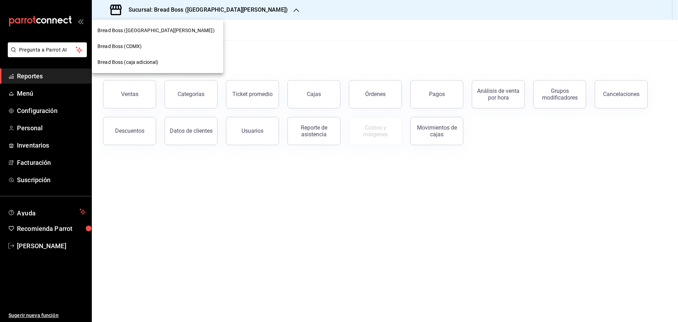
click at [153, 47] on div "Bread Boss (CDMX)" at bounding box center [157, 46] width 120 height 7
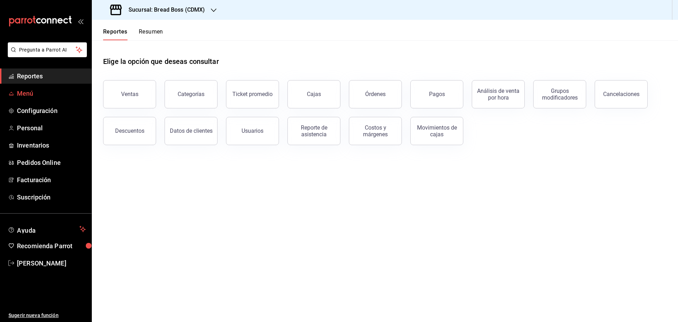
click at [38, 88] on link "Menú" at bounding box center [45, 93] width 91 height 15
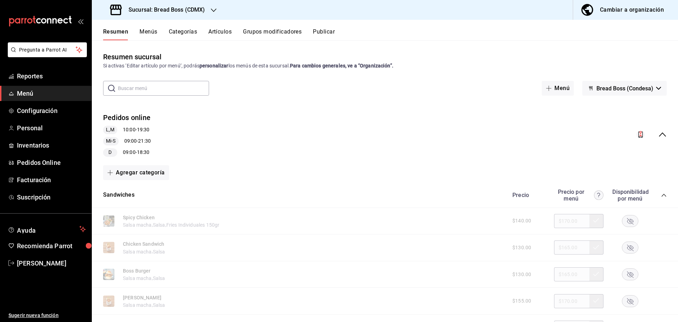
scroll to position [642, 0]
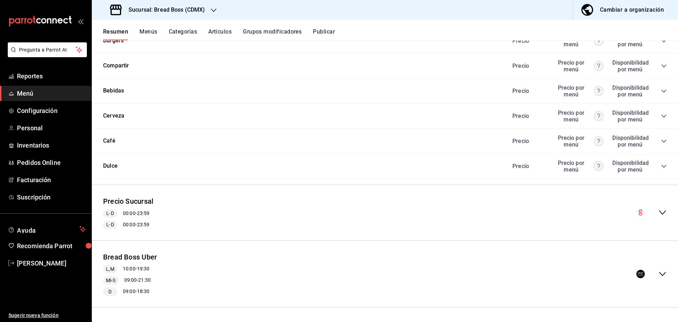
click at [659, 274] on icon "collapse-menu-row" at bounding box center [662, 274] width 7 height 4
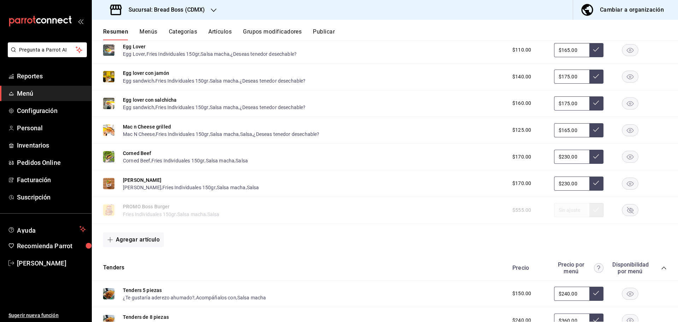
scroll to position [1350, 0]
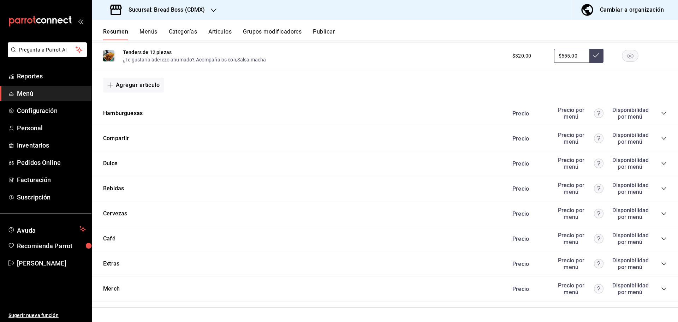
click at [661, 264] on icon "collapse-category-row" at bounding box center [664, 264] width 6 height 6
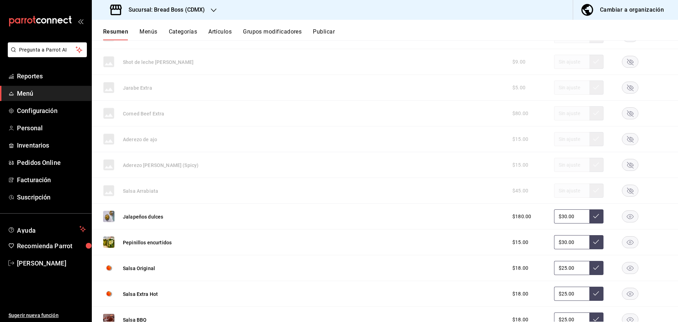
scroll to position [2052, 0]
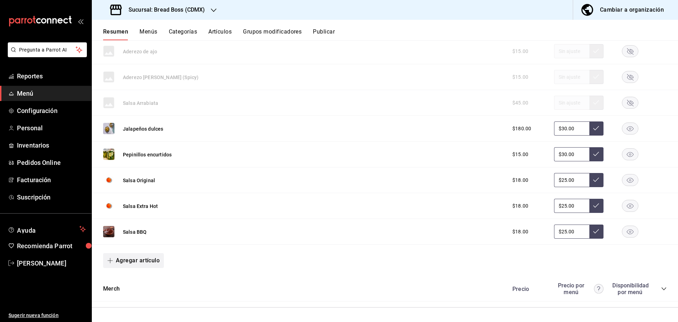
click at [135, 260] on button "Agregar artículo" at bounding box center [133, 260] width 61 height 15
click at [145, 280] on li "Artículo existente" at bounding box center [130, 279] width 55 height 17
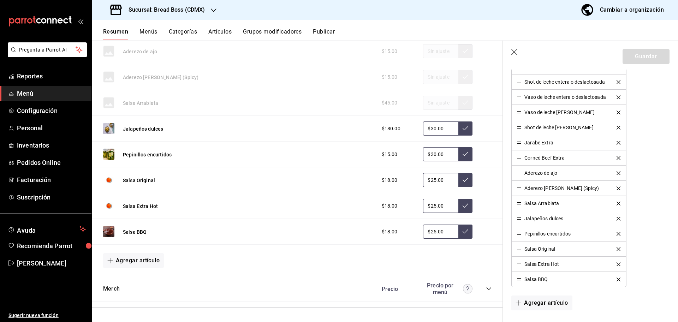
scroll to position [498, 0]
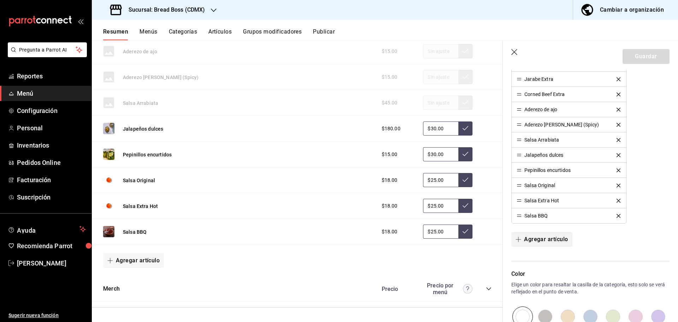
click at [544, 239] on button "Agregar artículo" at bounding box center [541, 239] width 61 height 15
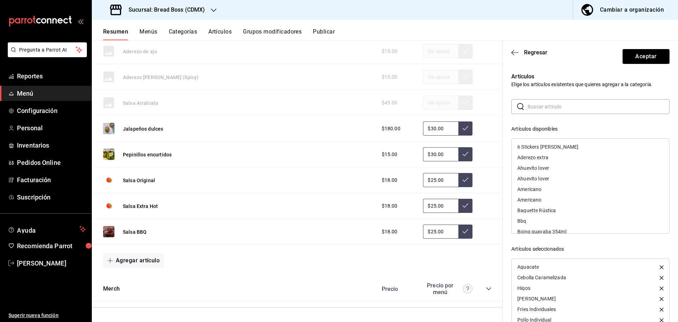
click at [551, 104] on input "text" at bounding box center [599, 107] width 142 height 14
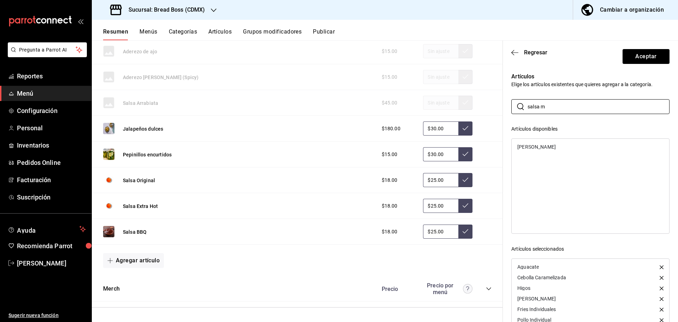
type input "salsa m"
click at [531, 148] on div "[PERSON_NAME]" at bounding box center [536, 146] width 38 height 5
click at [640, 58] on button "Aceptar" at bounding box center [646, 56] width 47 height 15
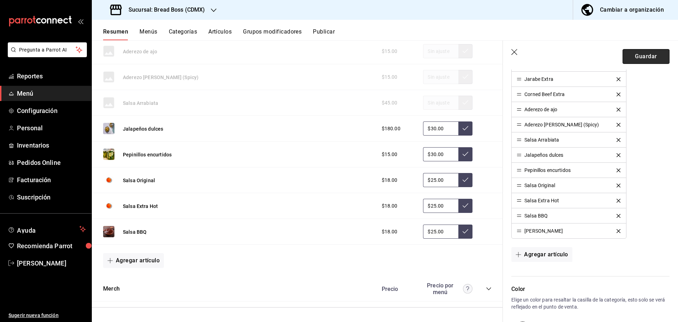
click at [632, 59] on button "Guardar" at bounding box center [646, 56] width 47 height 15
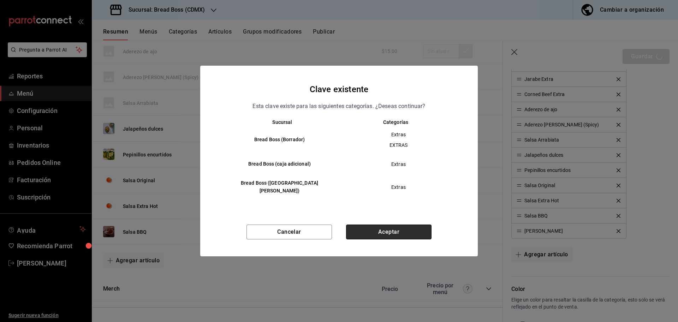
click at [409, 232] on button "Aceptar" at bounding box center [388, 232] width 85 height 15
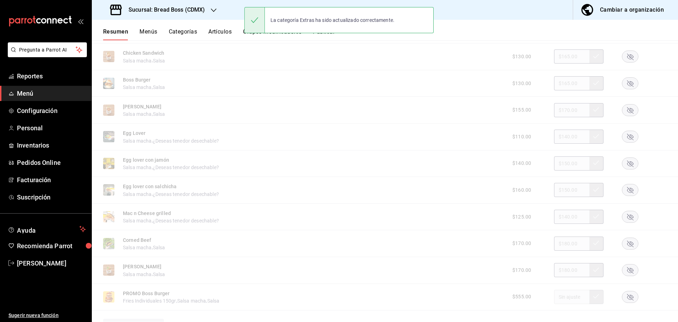
scroll to position [642, 0]
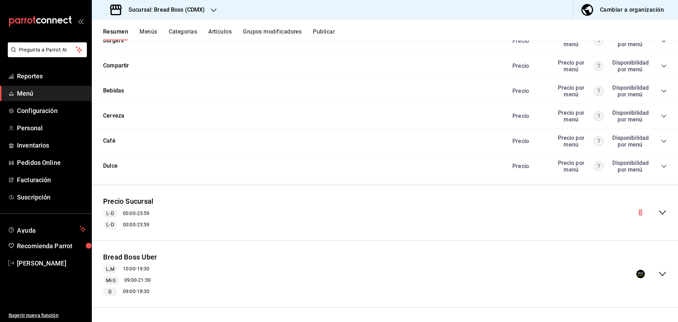
click at [658, 271] on icon "collapse-menu-row" at bounding box center [662, 274] width 8 height 8
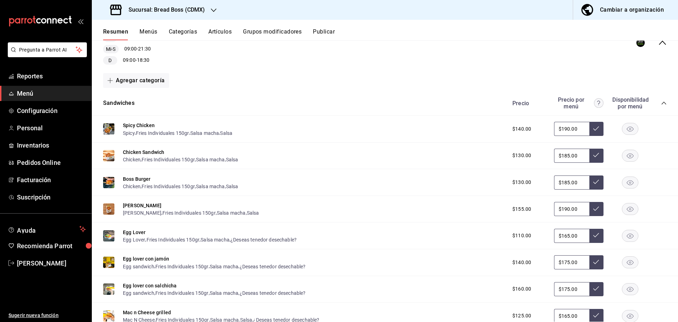
scroll to position [1350, 0]
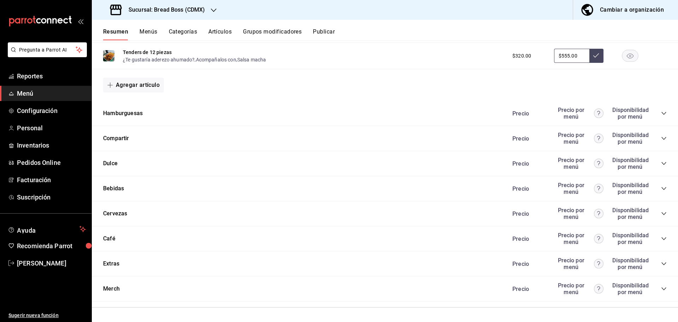
click at [661, 266] on icon "collapse-category-row" at bounding box center [664, 264] width 6 height 6
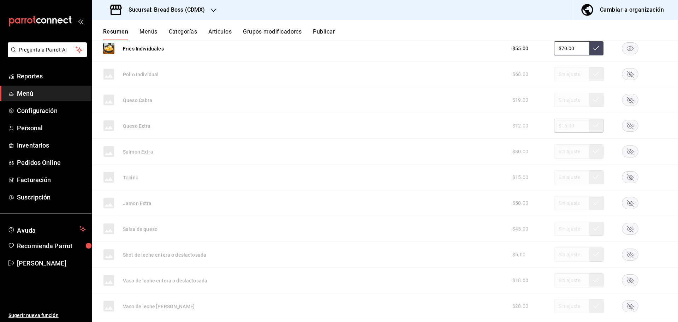
scroll to position [2078, 0]
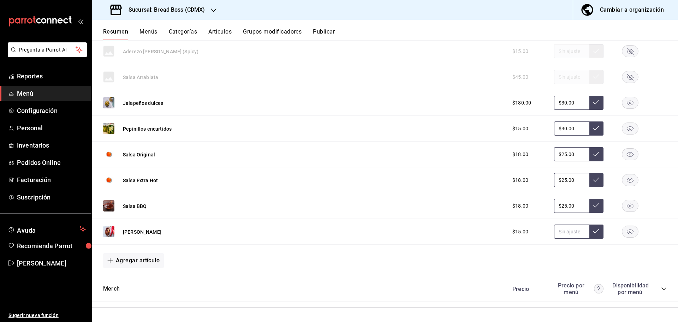
click at [570, 229] on input "text" at bounding box center [571, 232] width 35 height 14
type input "$25.00"
click at [593, 230] on icon at bounding box center [596, 231] width 6 height 6
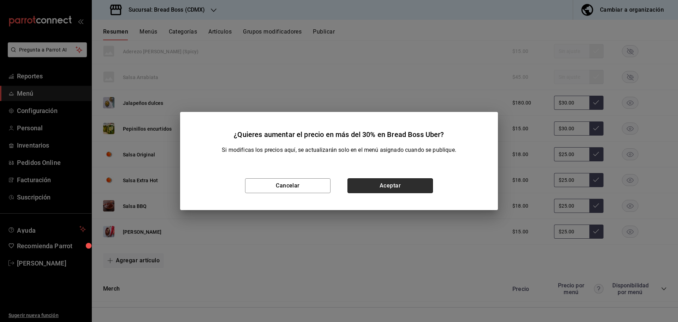
click at [418, 180] on button "Aceptar" at bounding box center [389, 185] width 85 height 15
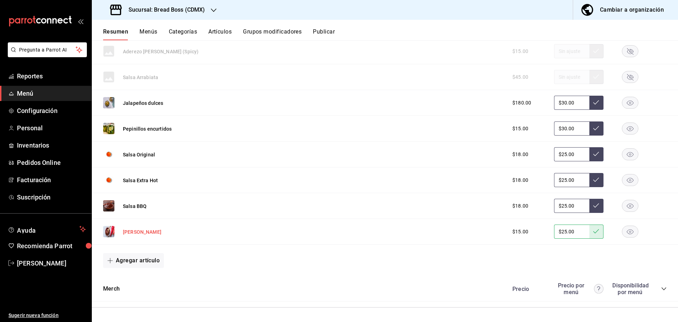
click at [133, 232] on button "[PERSON_NAME]" at bounding box center [142, 231] width 38 height 7
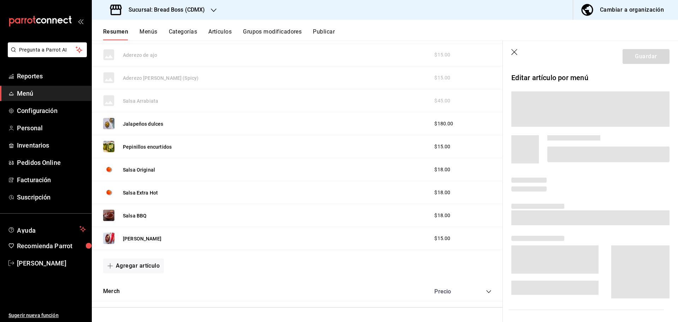
scroll to position [1905, 0]
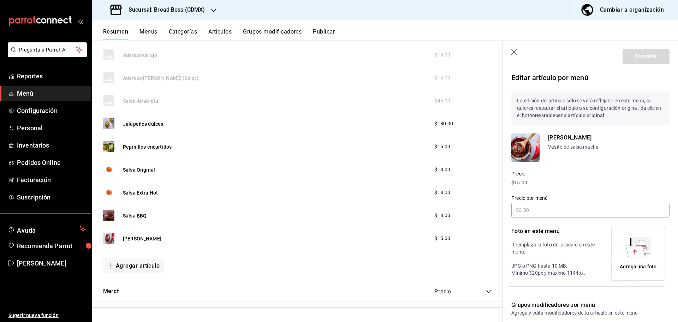
type input "$25.00"
click at [513, 50] on icon "button" at bounding box center [514, 52] width 6 height 6
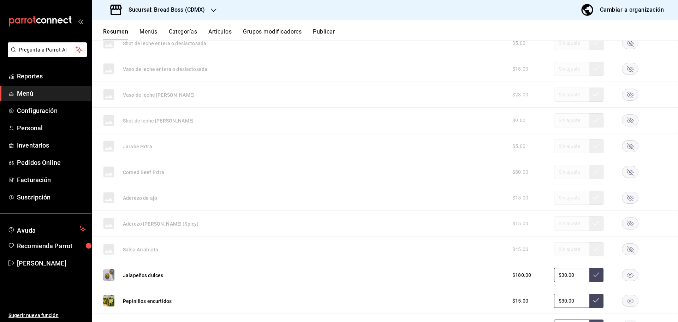
scroll to position [2052, 0]
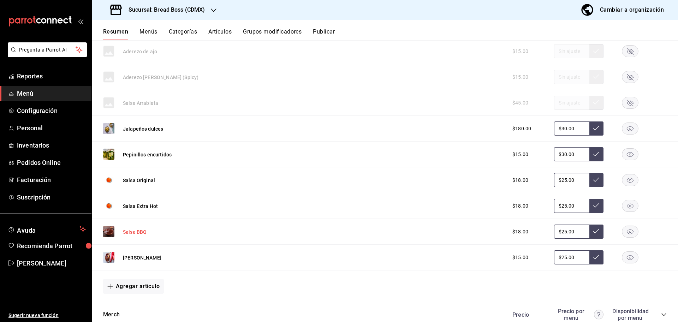
click at [142, 229] on button "Salsa BBQ" at bounding box center [135, 231] width 24 height 7
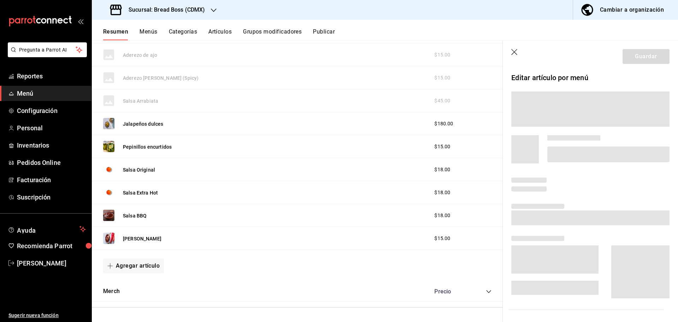
scroll to position [1905, 0]
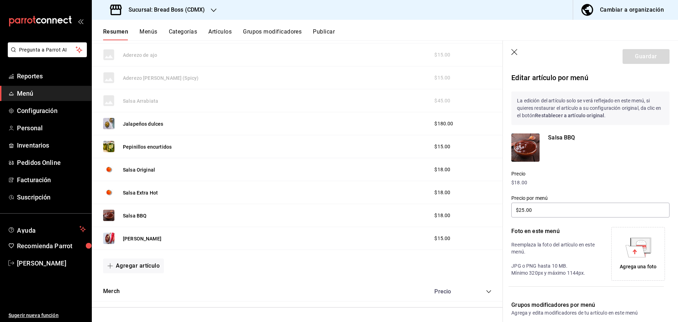
click at [510, 57] on header "Guardar" at bounding box center [590, 55] width 175 height 29
click at [514, 51] on icon "button" at bounding box center [514, 52] width 7 height 7
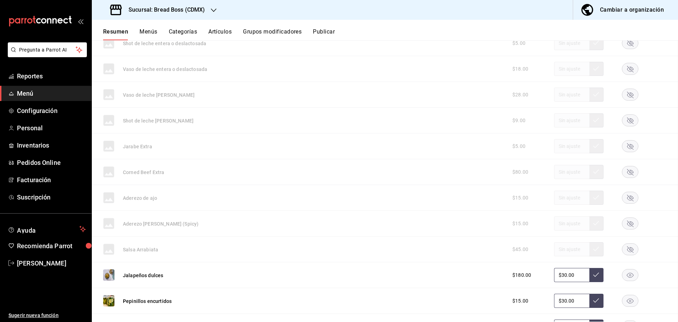
scroll to position [2052, 0]
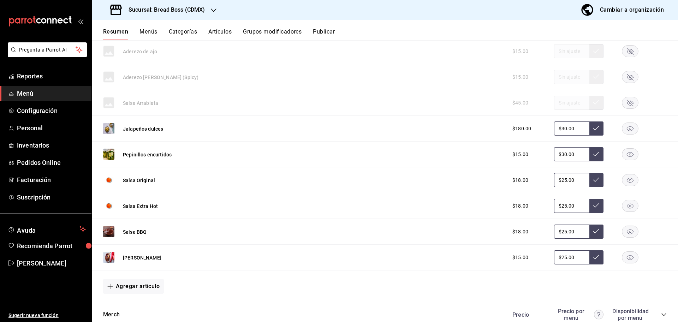
click at [131, 233] on button "Salsa BBQ" at bounding box center [135, 231] width 24 height 7
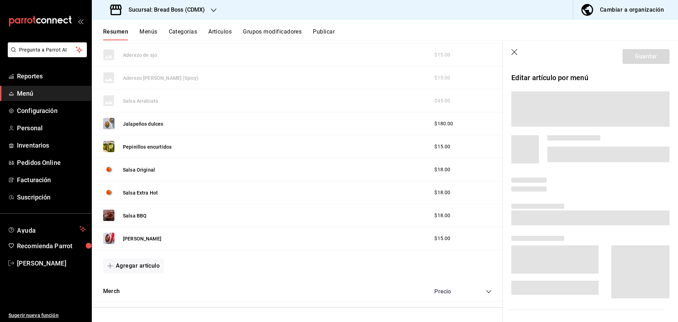
scroll to position [1905, 0]
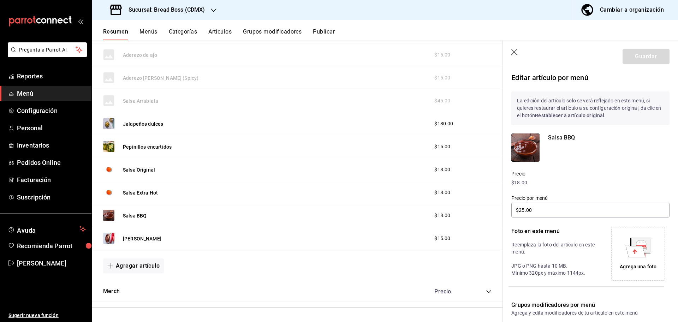
click at [635, 246] on icon at bounding box center [635, 251] width 20 height 12
click at [641, 56] on button "Guardar" at bounding box center [646, 56] width 47 height 15
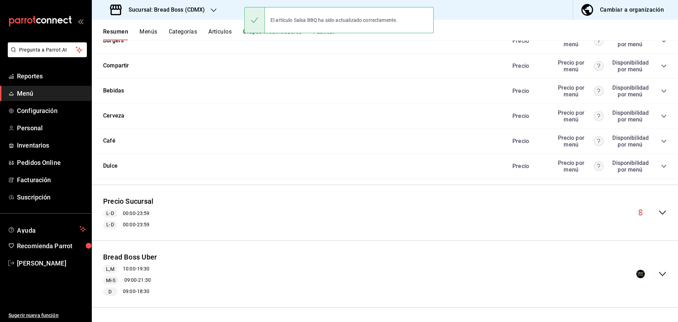
scroll to position [642, 0]
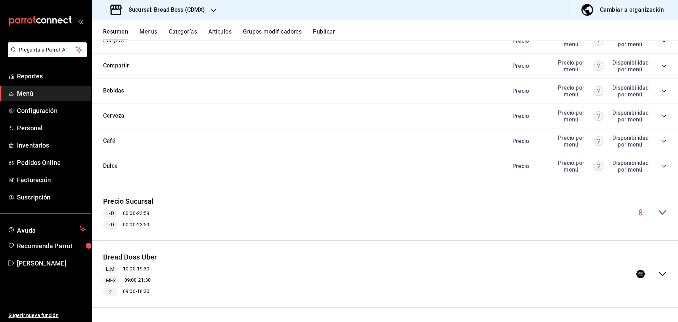
click at [659, 274] on icon "collapse-menu-row" at bounding box center [662, 274] width 7 height 4
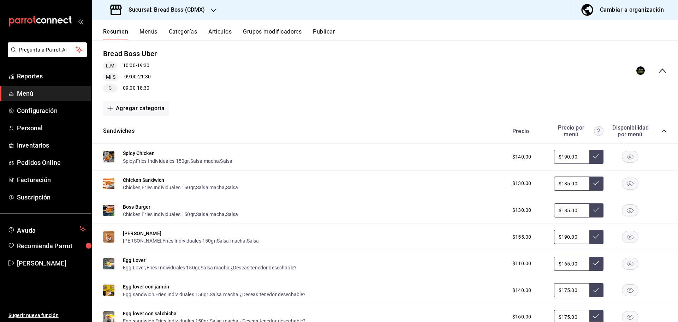
scroll to position [1350, 0]
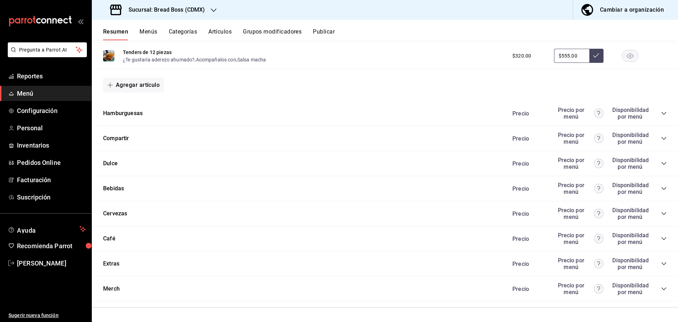
click at [327, 29] on button "Publicar" at bounding box center [324, 34] width 22 height 12
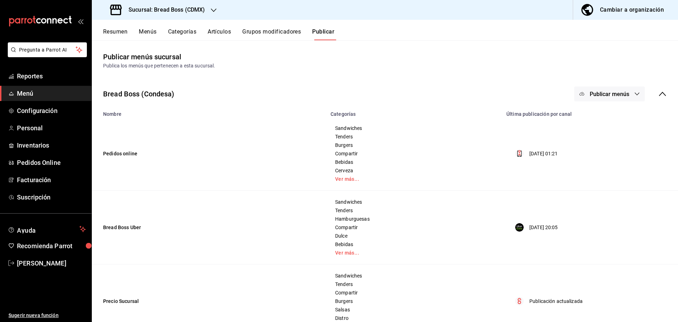
click at [588, 100] on button "Publicar menús" at bounding box center [609, 94] width 71 height 15
click at [599, 143] on li "Uber Eats" at bounding box center [603, 137] width 65 height 20
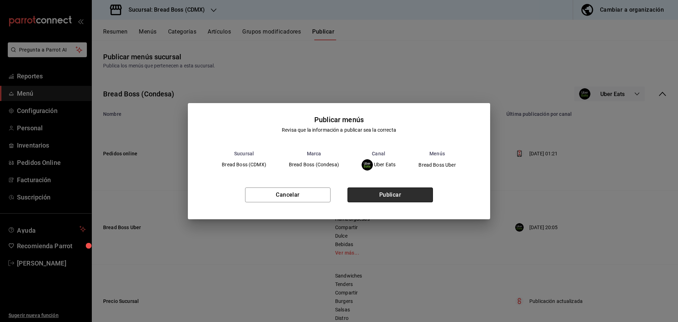
click at [394, 196] on button "Publicar" at bounding box center [389, 194] width 85 height 15
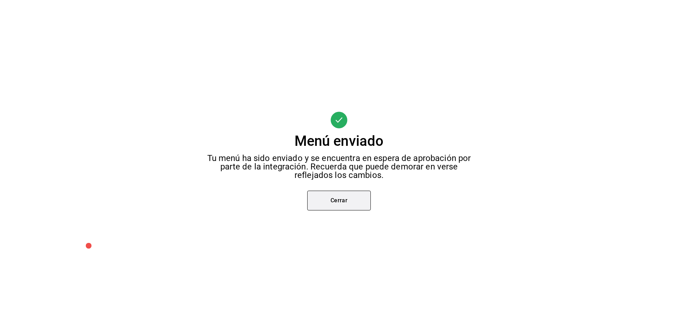
click at [363, 201] on button "Cerrar" at bounding box center [339, 201] width 64 height 20
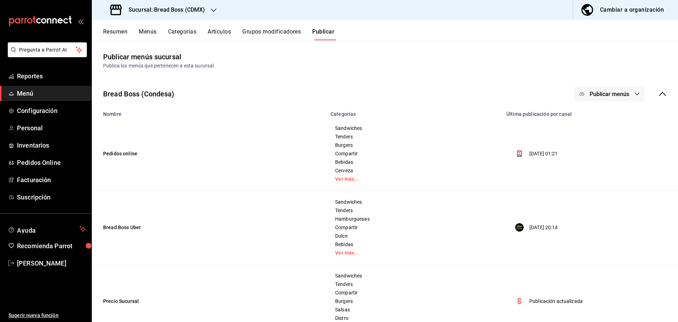
click at [224, 32] on button "Artículos" at bounding box center [219, 34] width 23 height 12
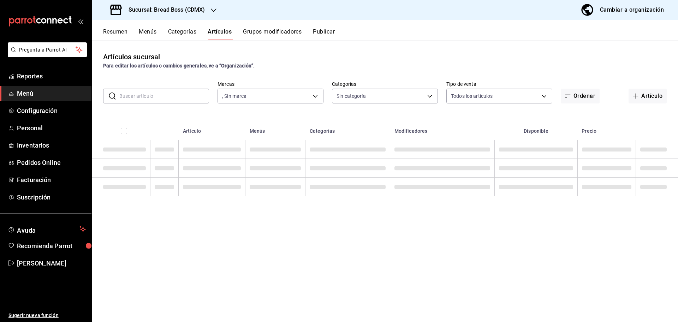
type input "754e62e6-6943-4064-9404-fbb75e9fff95,89456f86-d062-46a8-a658-6b9ec89d9b25"
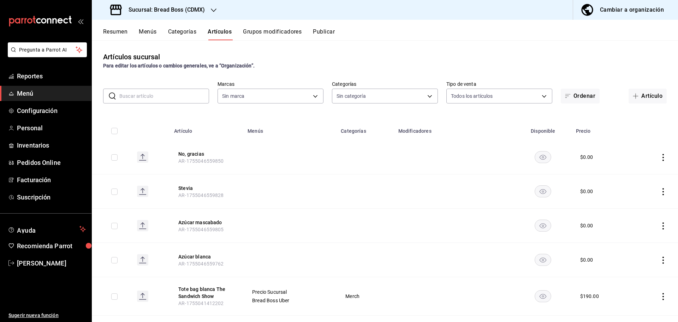
type input "0547a3cd-f06a-4076-9ed9-b0f11ce6ef23,cfb2c880-a2f8-44fa-9d81-10f48560d01f,f0150…"
click at [152, 94] on input "text" at bounding box center [164, 96] width 90 height 14
type input "754e62e6-6943-4064-9404-fbb75e9fff95,89456f86-d062-46a8-a658-6b9ec89d9b25"
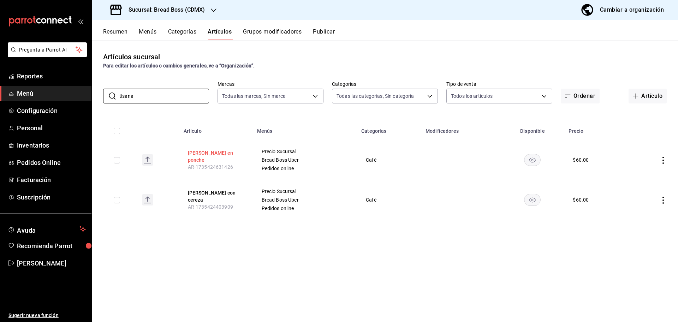
type input "tisana"
click at [212, 154] on button "[PERSON_NAME] en ponche" at bounding box center [216, 156] width 56 height 14
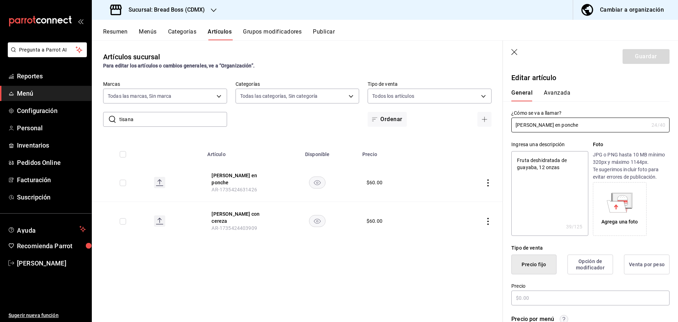
type textarea "x"
type input "$60.00"
click at [534, 125] on input "[PERSON_NAME] en ponche" at bounding box center [579, 125] width 137 height 14
type input "[PERSON_NAME] en ponche"
type textarea "x"
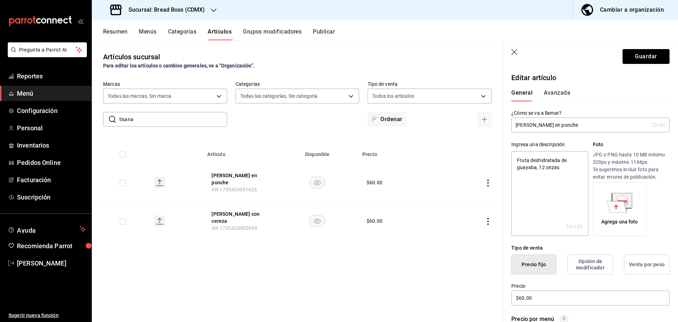
type input "[PERSON_NAME] en ponche"
type textarea "x"
type input "[PERSON_NAME] en ponche"
type textarea "x"
type input "Tisana de uayaba en ponche"
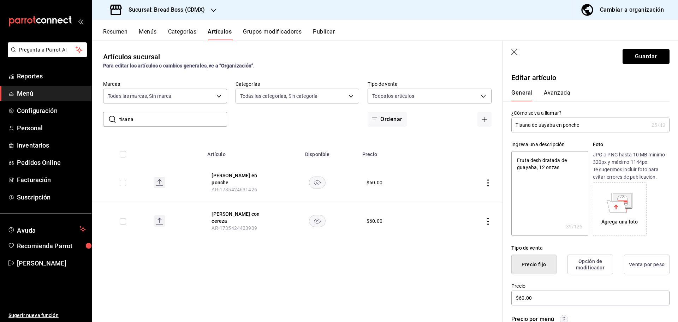
type textarea "x"
type input "Tisana de Guayaba en ponche"
type textarea "x"
type input "Tisana de Guayaba en ponche"
click at [561, 193] on textarea "Fruta deshidratada de guayaba, 12 onzas" at bounding box center [549, 193] width 77 height 85
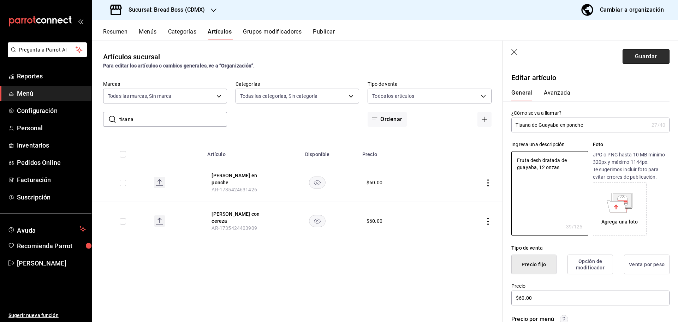
click at [638, 56] on button "Guardar" at bounding box center [646, 56] width 47 height 15
type textarea "x"
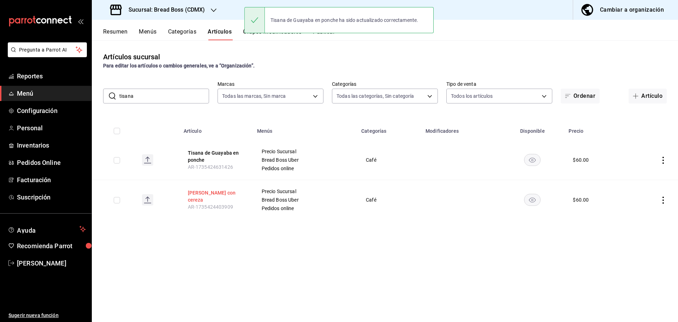
click at [209, 193] on button "[PERSON_NAME] con cereza" at bounding box center [216, 196] width 56 height 14
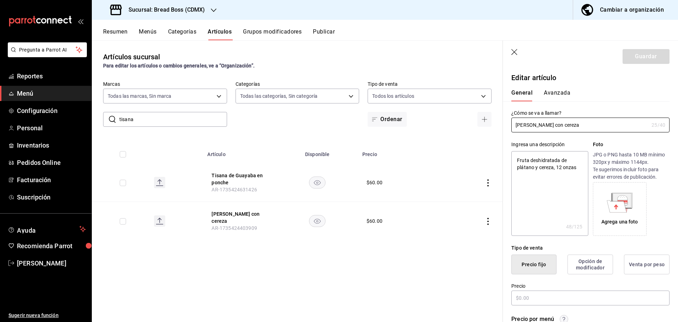
type textarea "x"
type input "$60.00"
click at [533, 124] on input "[PERSON_NAME] con cereza" at bounding box center [579, 125] width 137 height 14
type input "Tisana de Plátano con cereza"
type textarea "x"
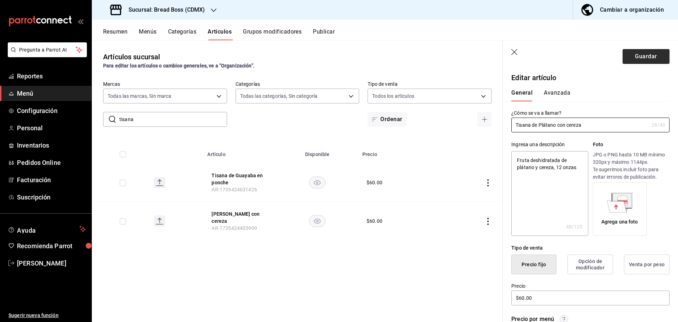
type input "Tisana de Plátano con cereza"
click at [636, 60] on button "Guardar" at bounding box center [646, 56] width 47 height 15
type textarea "x"
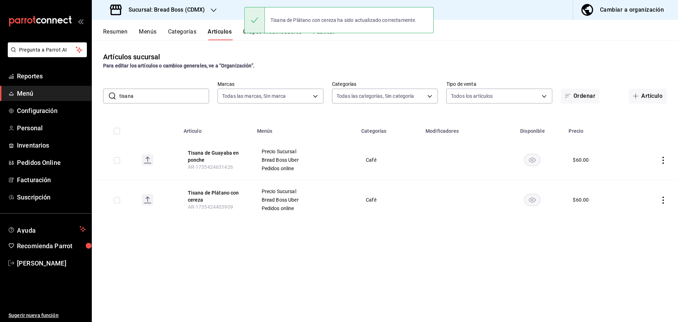
click at [233, 7] on div "Sucursal: Bread Boss (CDMX) Cambiar a organización" at bounding box center [385, 10] width 586 height 20
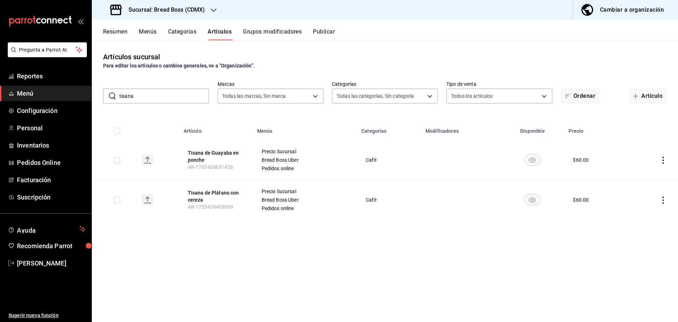
click at [322, 31] on button "Publicar" at bounding box center [324, 34] width 22 height 12
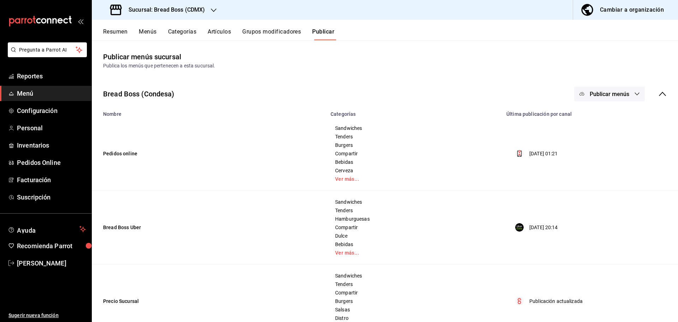
click at [600, 89] on button "Publicar menús" at bounding box center [609, 94] width 71 height 15
click at [588, 131] on div at bounding box center [586, 136] width 20 height 11
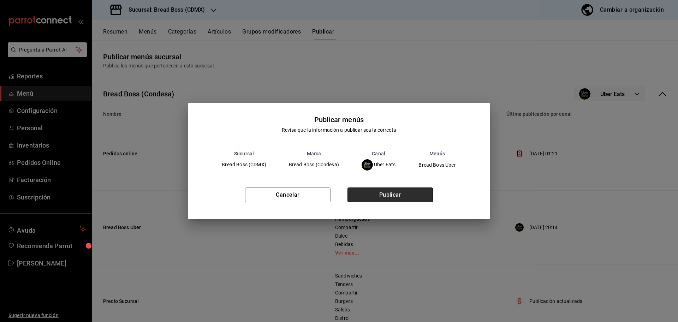
click at [407, 195] on button "Publicar" at bounding box center [389, 194] width 85 height 15
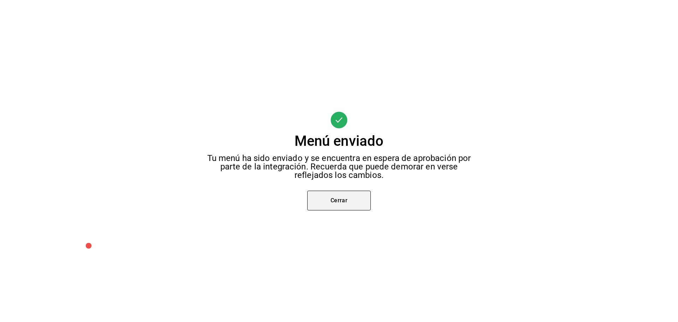
click at [361, 197] on button "Cerrar" at bounding box center [339, 201] width 64 height 20
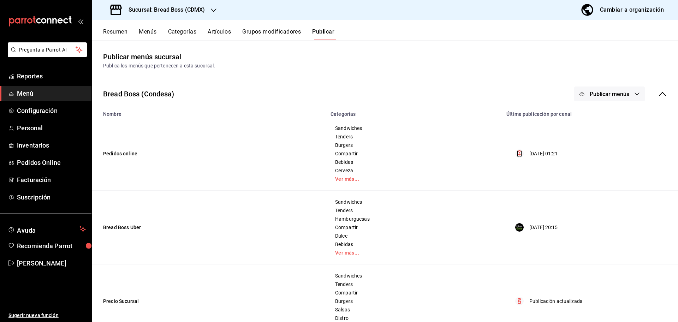
click at [172, 12] on h3 "Sucursal: Bread Boss (CDMX)" at bounding box center [164, 10] width 82 height 8
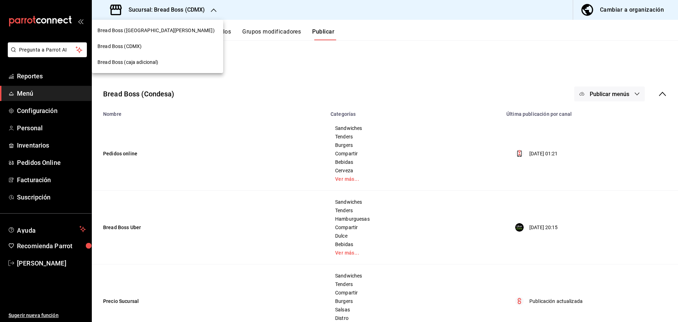
click at [135, 29] on span "Bread Boss ([GEOGRAPHIC_DATA][PERSON_NAME])" at bounding box center [155, 30] width 117 height 7
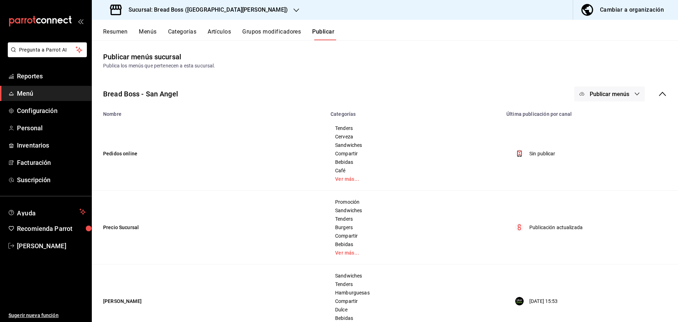
click at [146, 31] on button "Menús" at bounding box center [148, 34] width 18 height 12
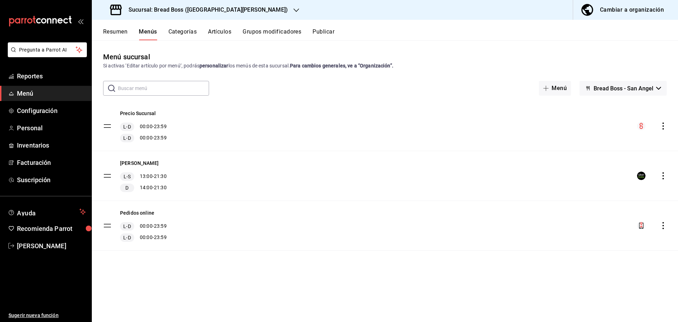
click at [114, 29] on button "Resumen" at bounding box center [115, 34] width 24 height 12
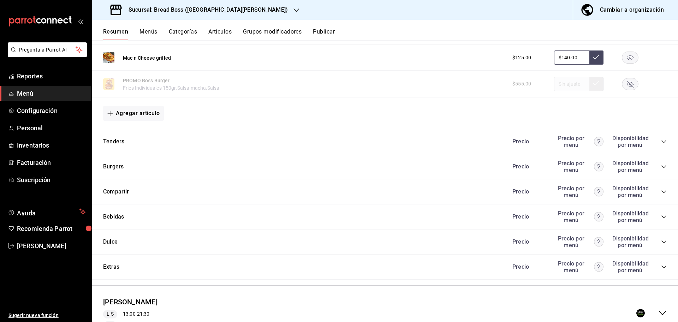
scroll to position [610, 0]
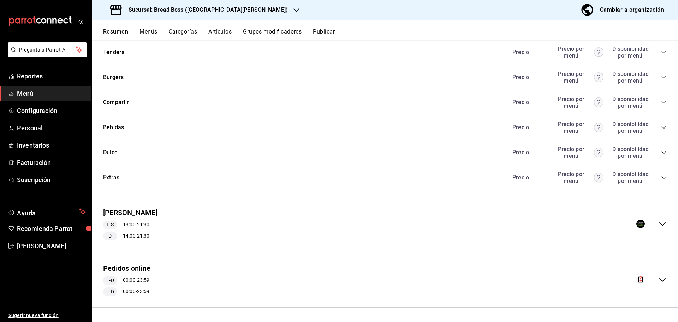
click at [658, 221] on icon "collapse-menu-row" at bounding box center [662, 224] width 8 height 8
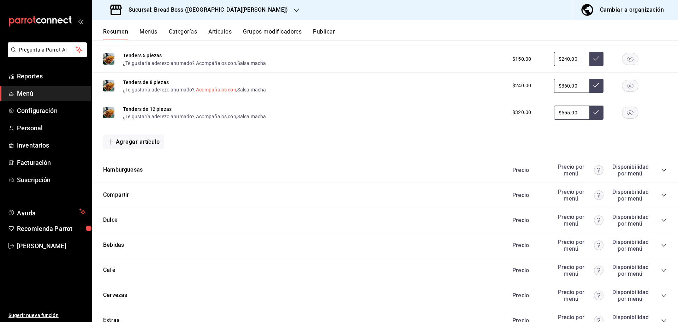
scroll to position [1219, 0]
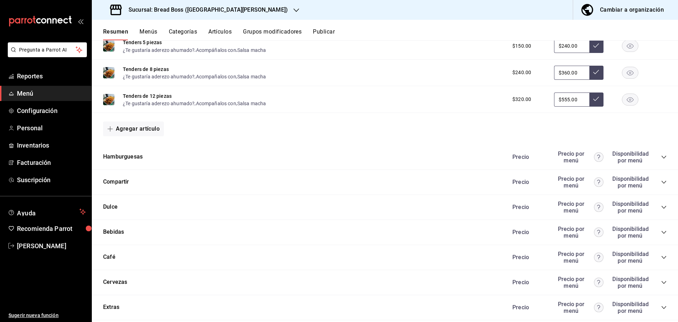
click at [661, 159] on icon "collapse-category-row" at bounding box center [664, 157] width 6 height 6
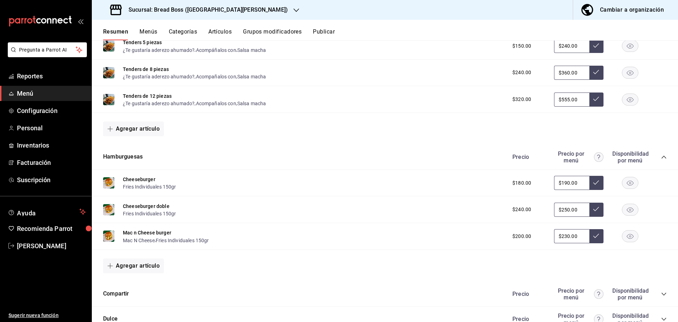
scroll to position [1237, 0]
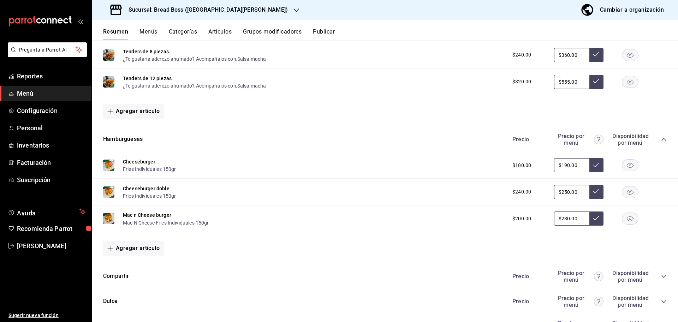
click at [142, 158] on div "Cheeseburger Fries Individuales 150gr" at bounding box center [149, 165] width 53 height 15
click at [145, 162] on button "Cheeseburger" at bounding box center [139, 161] width 32 height 7
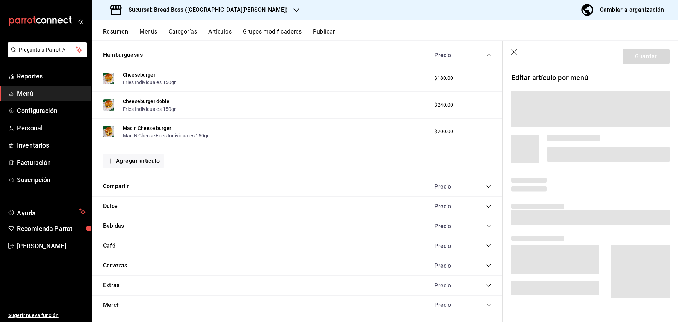
scroll to position [1155, 0]
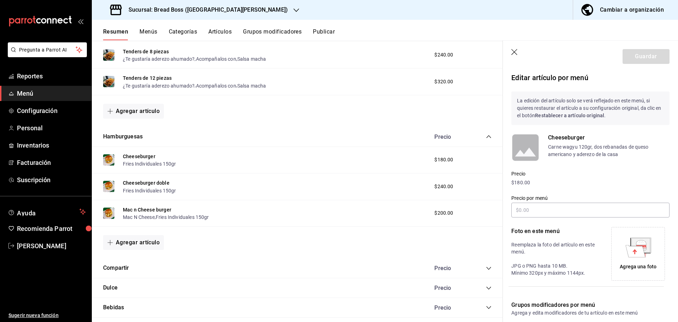
type input "$190.00"
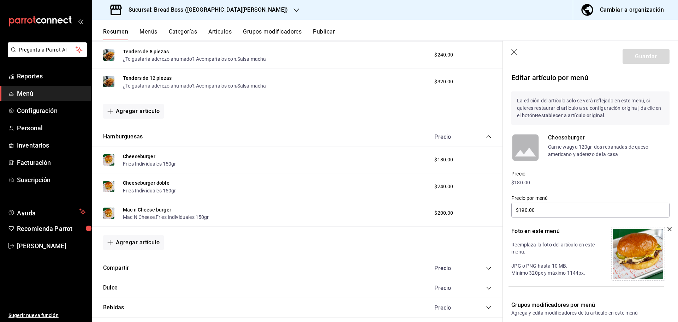
scroll to position [62, 0]
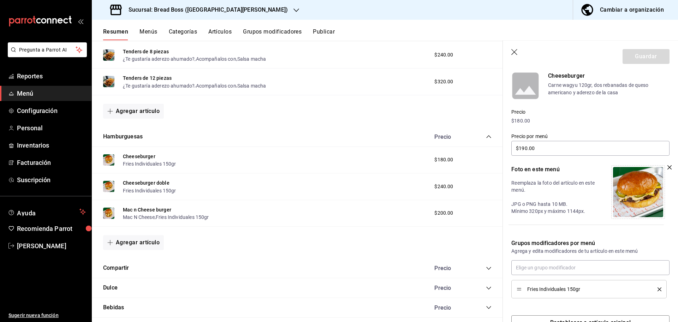
click at [667, 168] on icon "button" at bounding box center [669, 167] width 4 height 4
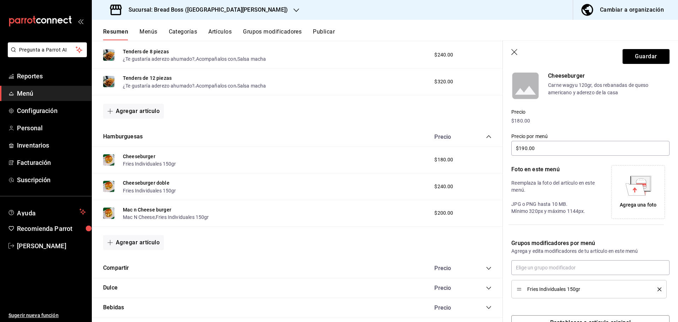
click at [631, 192] on icon at bounding box center [635, 189] width 20 height 12
click at [646, 190] on icon at bounding box center [641, 183] width 20 height 15
click at [628, 207] on div "Agrega una foto" at bounding box center [638, 204] width 37 height 7
click at [628, 58] on button "Guardar" at bounding box center [646, 56] width 47 height 15
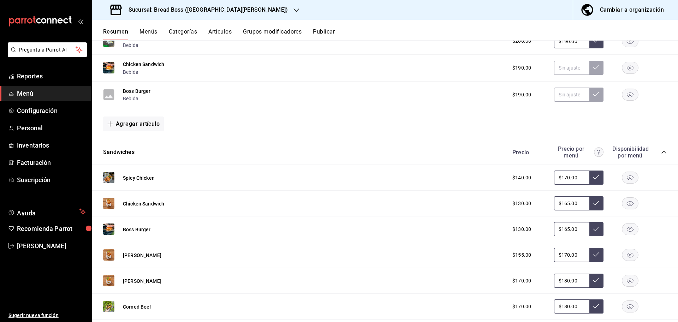
scroll to position [610, 0]
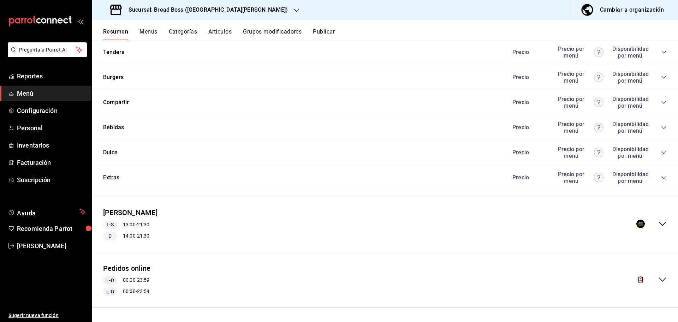
click at [659, 223] on icon "collapse-menu-row" at bounding box center [662, 224] width 7 height 4
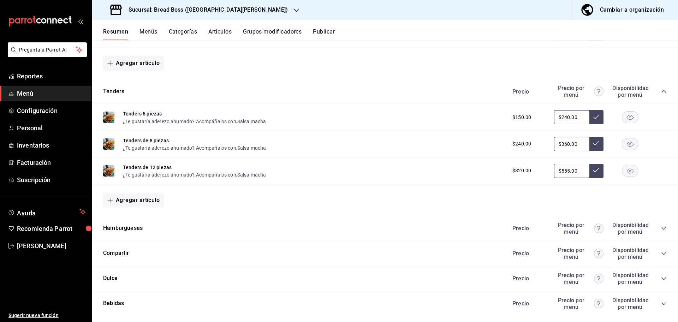
scroll to position [1318, 0]
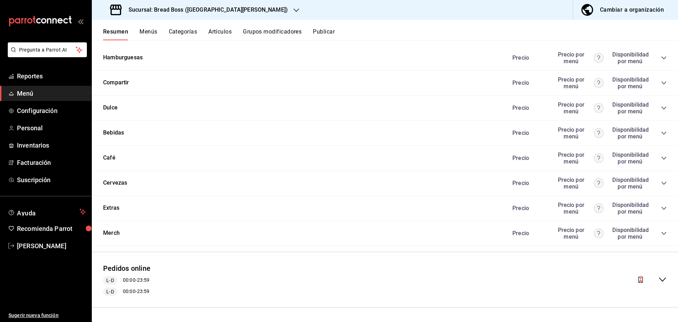
click at [655, 54] on div "Precio Precio por menú Disponibilidad por menú" at bounding box center [585, 57] width 161 height 13
click at [658, 61] on div "Precio Precio por menú Disponibilidad por menú" at bounding box center [585, 57] width 161 height 13
click at [661, 58] on icon "collapse-category-row" at bounding box center [664, 58] width 6 height 6
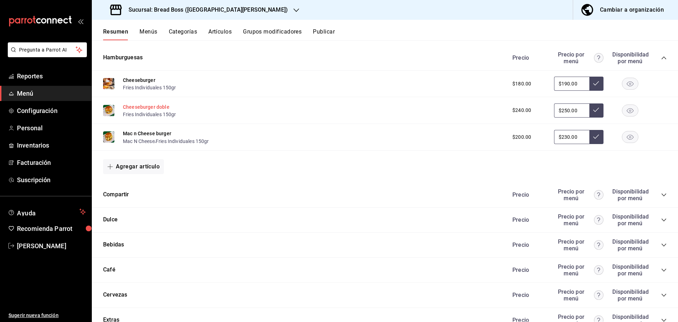
click at [134, 107] on button "Cheeseburger doble" at bounding box center [146, 106] width 47 height 7
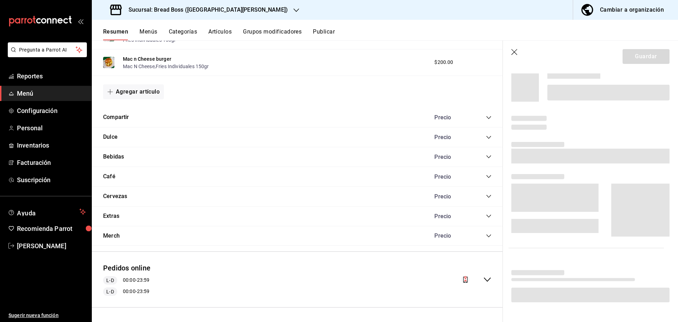
scroll to position [1237, 0]
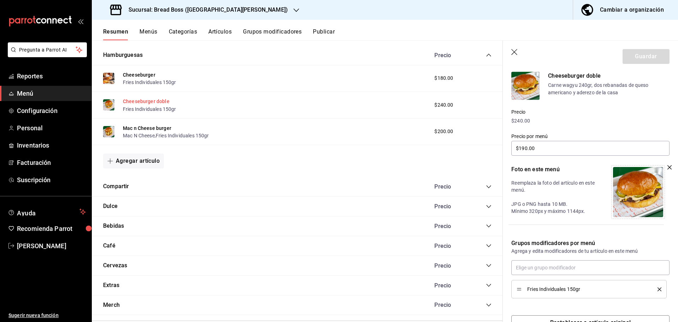
type input "$250.00"
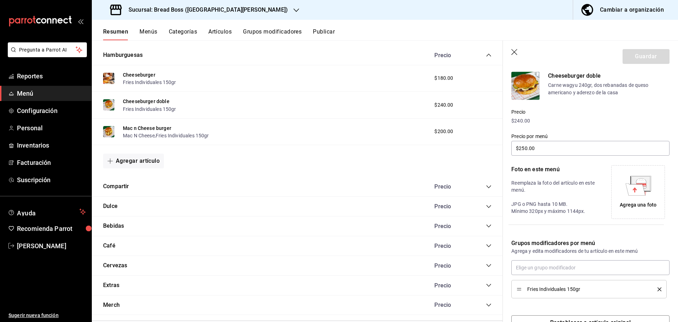
click at [655, 202] on div "Agrega una foto" at bounding box center [638, 192] width 50 height 50
click at [641, 56] on button "Guardar" at bounding box center [646, 56] width 47 height 15
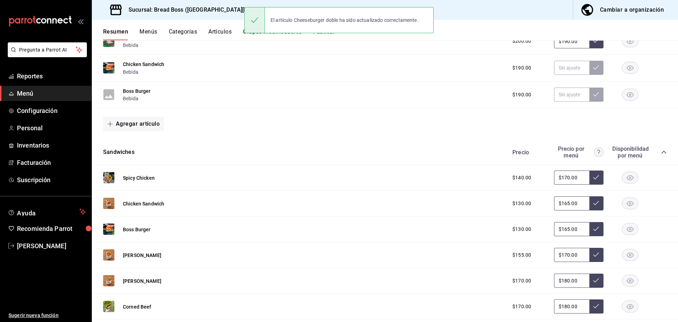
scroll to position [610, 0]
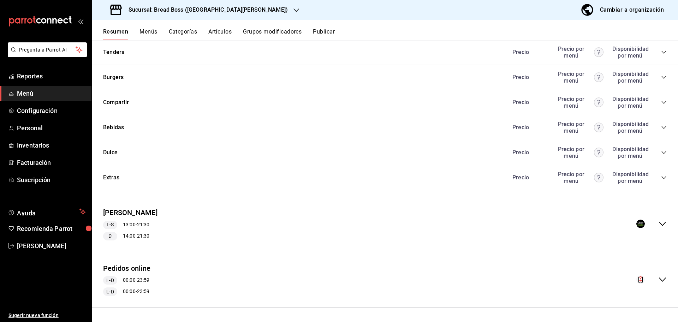
click at [658, 222] on icon "collapse-menu-row" at bounding box center [662, 224] width 8 height 8
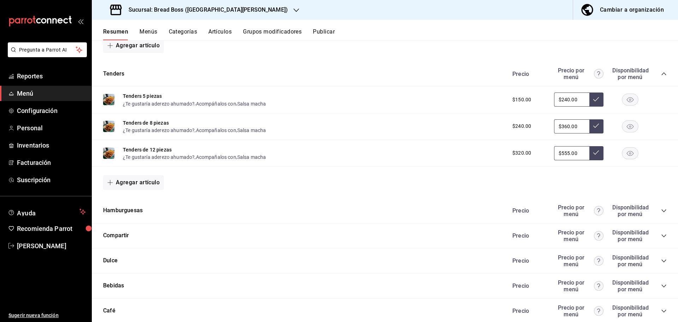
scroll to position [1318, 0]
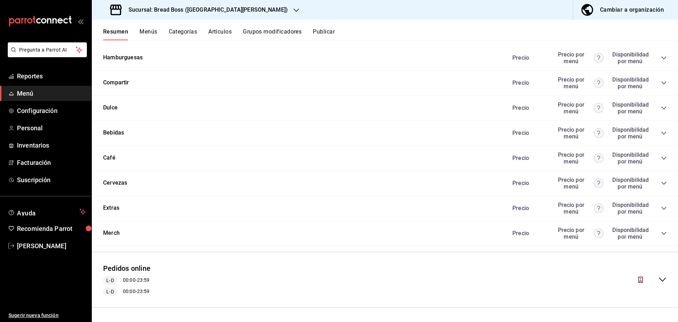
click at [661, 207] on icon "collapse-category-row" at bounding box center [664, 208] width 6 height 6
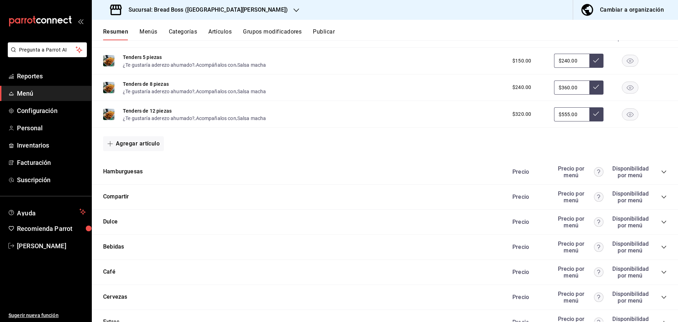
scroll to position [1246, 0]
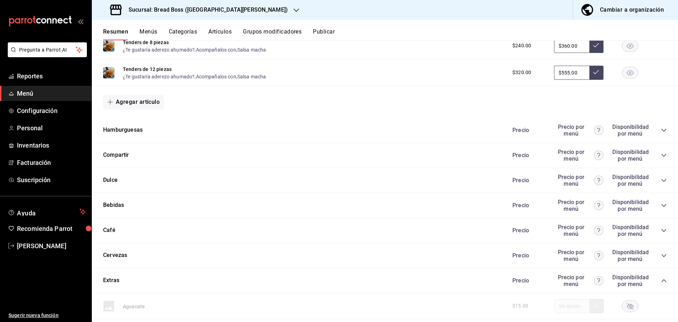
click at [661, 154] on icon "collapse-category-row" at bounding box center [664, 156] width 6 height 6
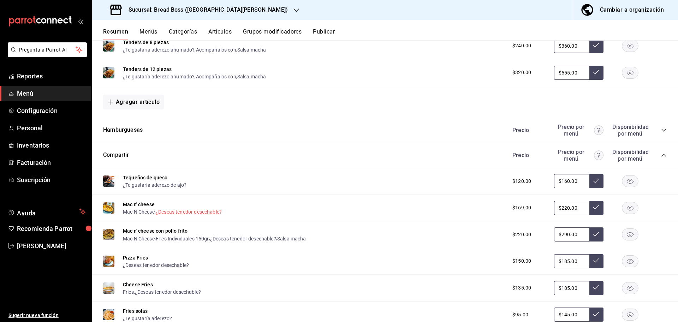
scroll to position [1345, 0]
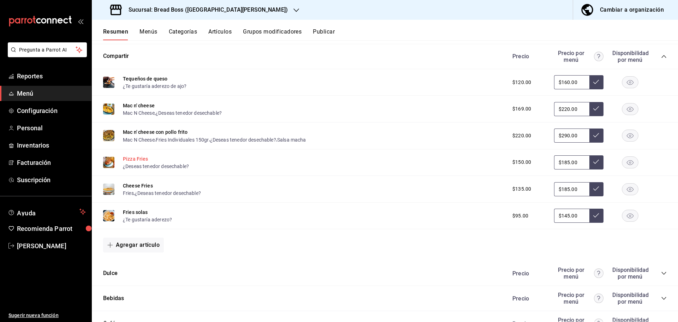
click at [134, 158] on button "Pizza Fries" at bounding box center [135, 158] width 25 height 7
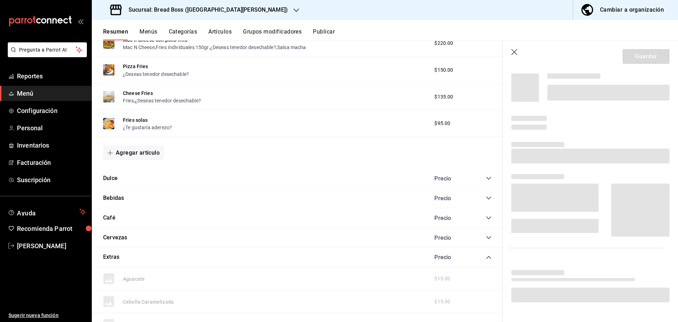
scroll to position [1263, 0]
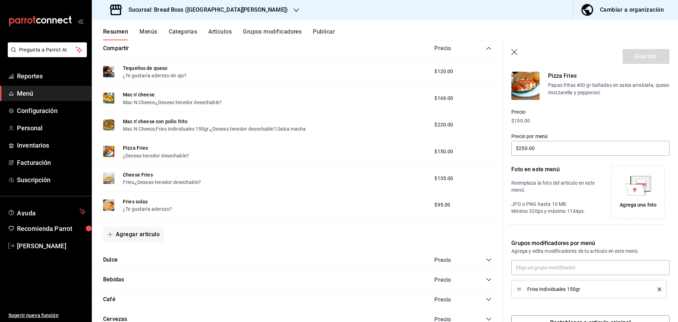
type input "$185.00"
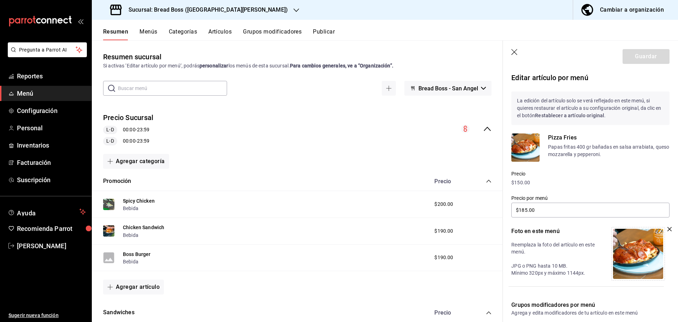
click at [667, 227] on icon "button" at bounding box center [669, 229] width 4 height 4
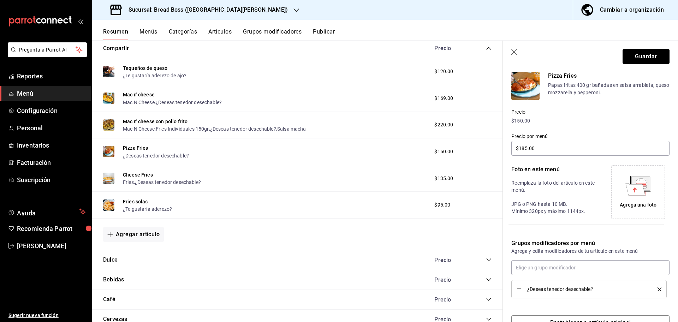
click at [637, 184] on icon at bounding box center [641, 184] width 10 height 2
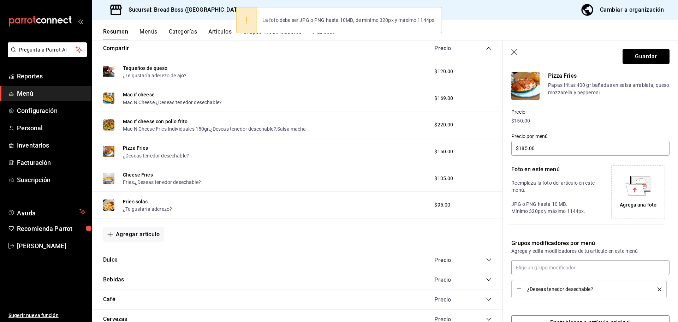
click at [642, 193] on icon at bounding box center [638, 186] width 26 height 20
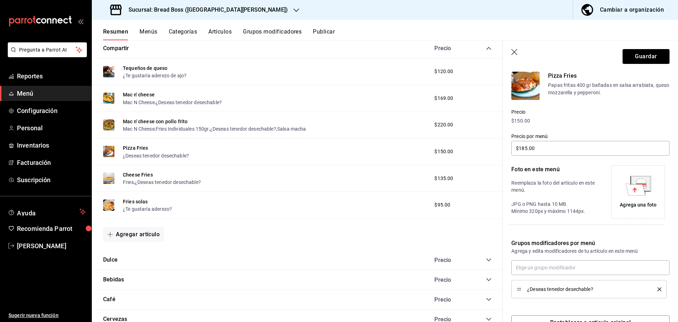
click at [656, 105] on div "Precio $150.00" at bounding box center [586, 112] width 167 height 25
click at [638, 190] on icon at bounding box center [635, 189] width 20 height 12
click at [636, 58] on button "Guardar" at bounding box center [646, 56] width 47 height 15
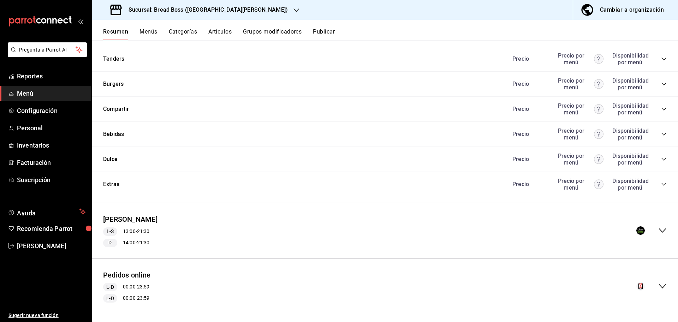
scroll to position [610, 0]
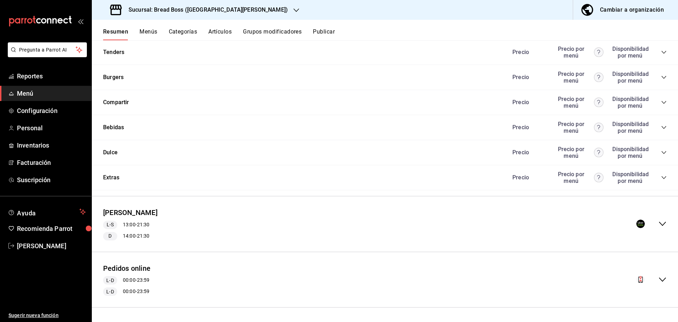
click at [658, 225] on icon "collapse-menu-row" at bounding box center [662, 224] width 8 height 8
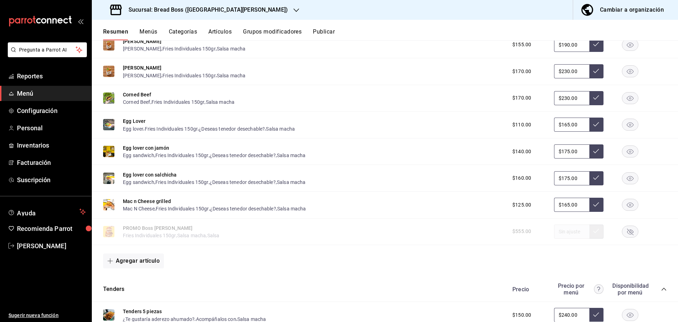
scroll to position [1262, 0]
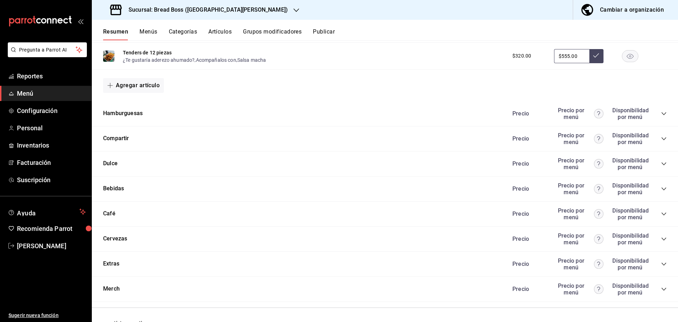
click at [661, 136] on icon "collapse-category-row" at bounding box center [664, 139] width 6 height 6
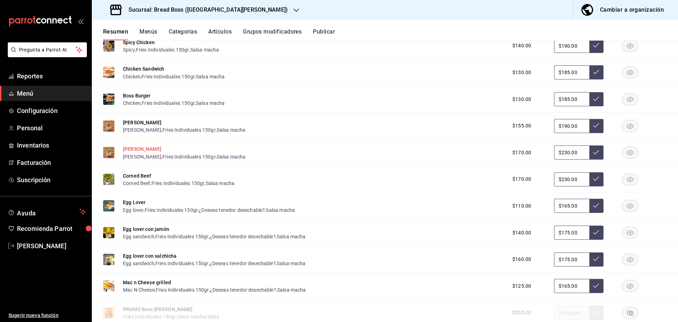
scroll to position [868, 0]
click at [131, 96] on button "Boss Burger" at bounding box center [137, 96] width 28 height 7
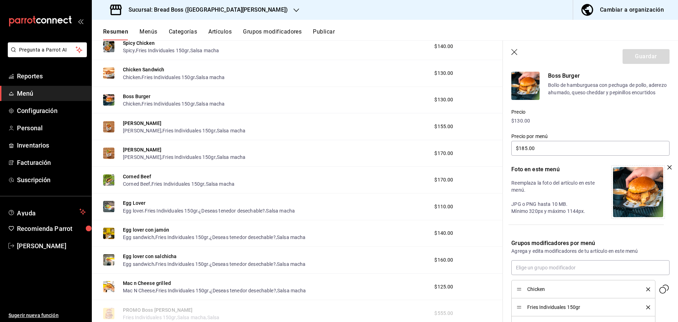
scroll to position [116, 0]
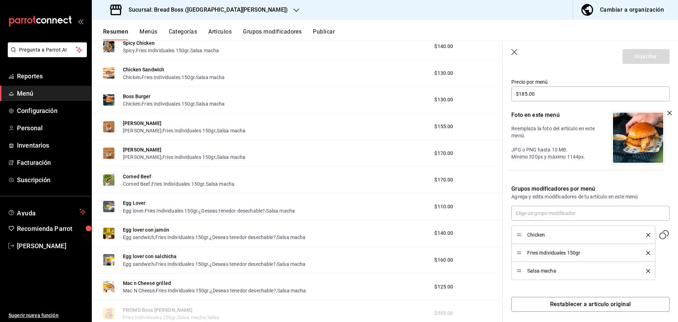
click at [515, 51] on icon "button" at bounding box center [514, 52] width 6 height 6
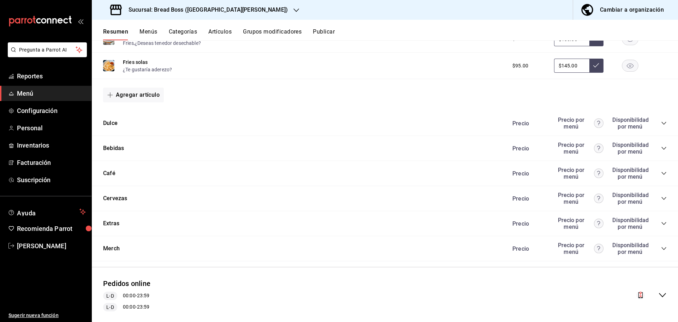
scroll to position [1510, 0]
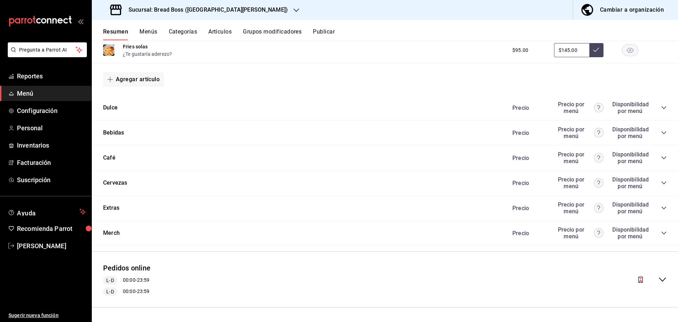
click at [661, 233] on icon "collapse-category-row" at bounding box center [664, 233] width 6 height 6
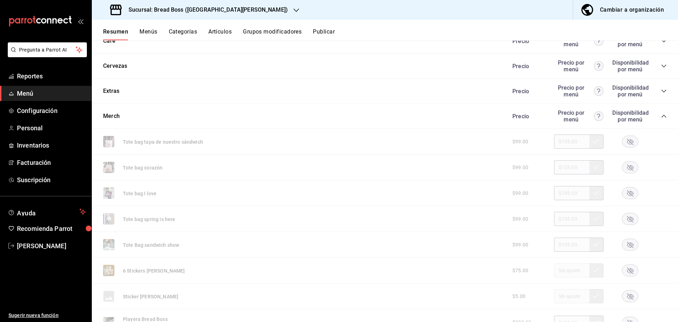
scroll to position [1588, 0]
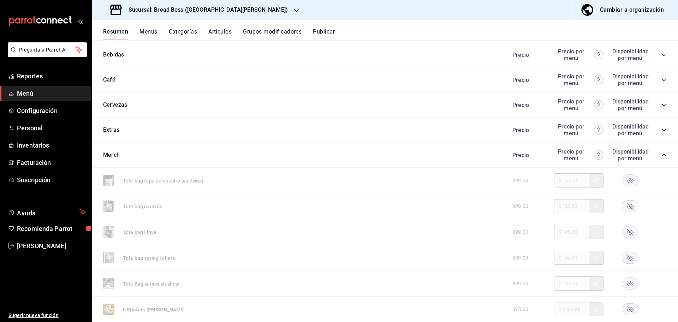
click at [661, 130] on icon "collapse-category-row" at bounding box center [663, 130] width 5 height 3
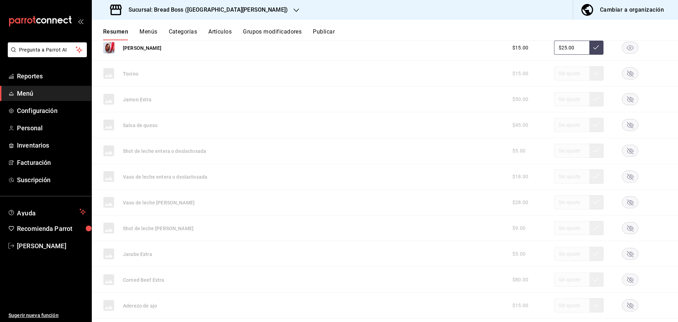
scroll to position [1926, 0]
click at [328, 35] on button "Publicar" at bounding box center [324, 34] width 22 height 12
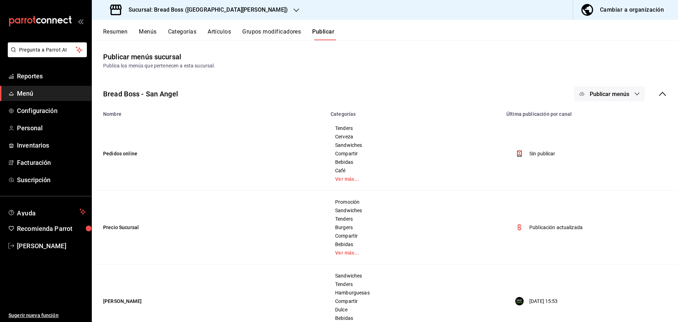
click at [613, 97] on span "Publicar menús" at bounding box center [610, 94] width 40 height 7
click at [592, 162] on li "Uber Eats" at bounding box center [603, 157] width 65 height 20
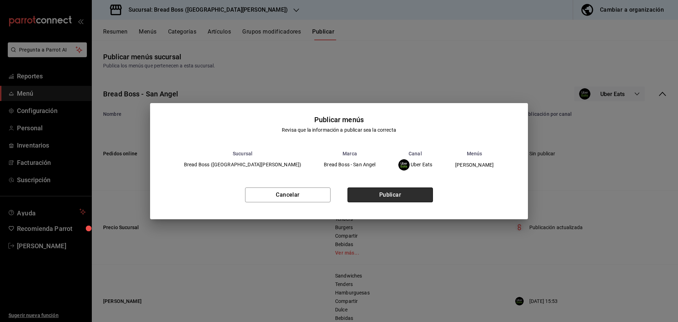
click at [402, 199] on button "Publicar" at bounding box center [389, 194] width 85 height 15
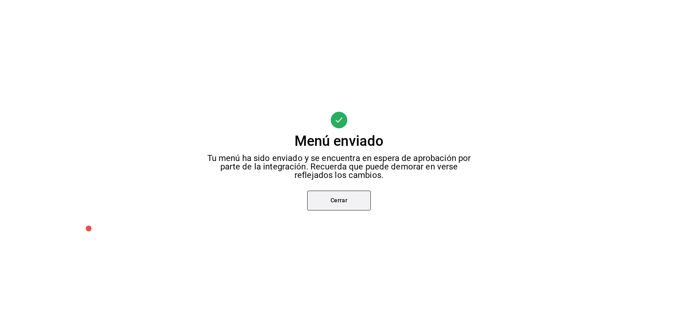
click at [354, 204] on button "Cerrar" at bounding box center [339, 201] width 64 height 20
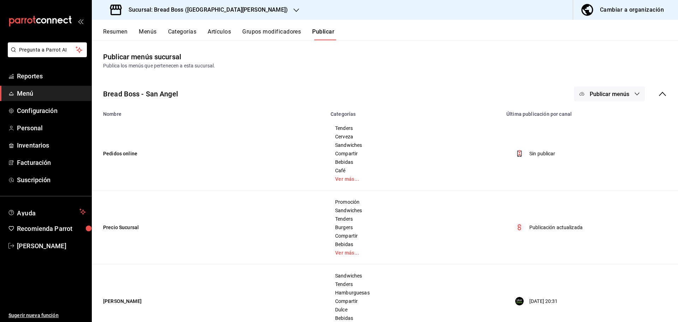
click at [148, 32] on button "Menús" at bounding box center [148, 34] width 18 height 12
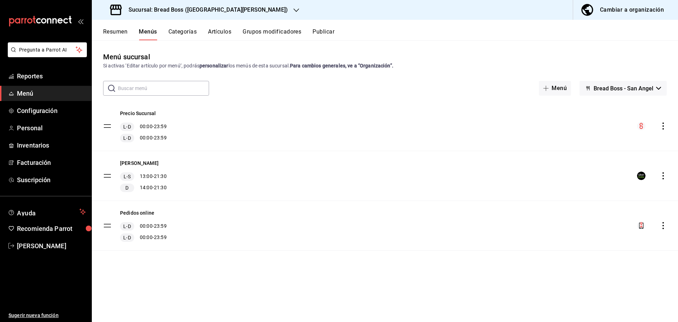
click at [112, 29] on button "Resumen" at bounding box center [115, 34] width 24 height 12
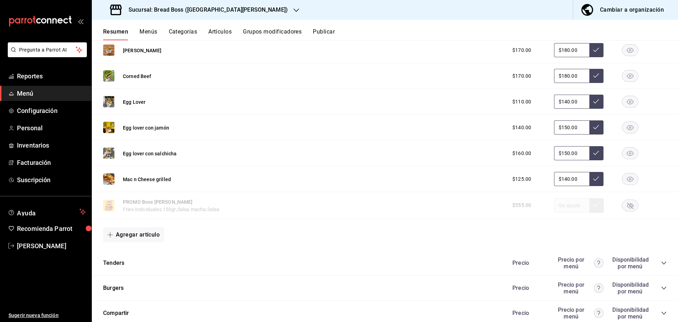
scroll to position [547, 0]
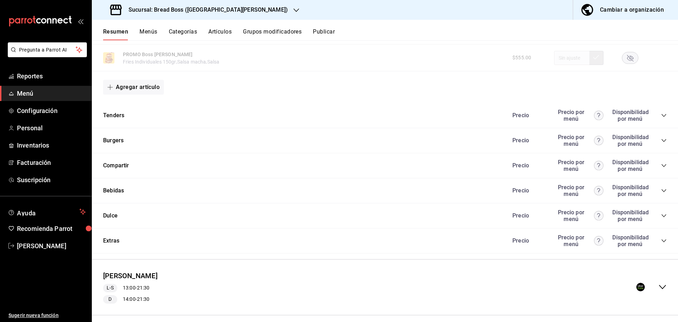
click at [661, 164] on icon "collapse-category-row" at bounding box center [664, 166] width 6 height 6
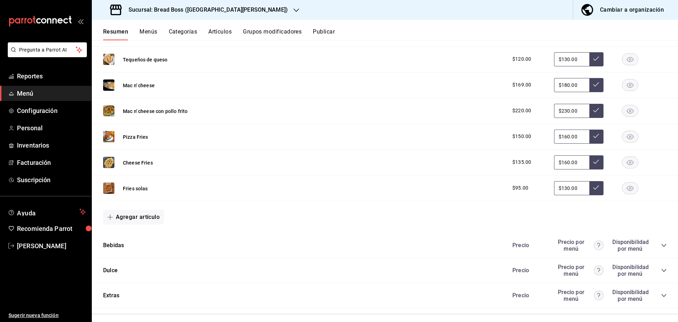
scroll to position [696, 0]
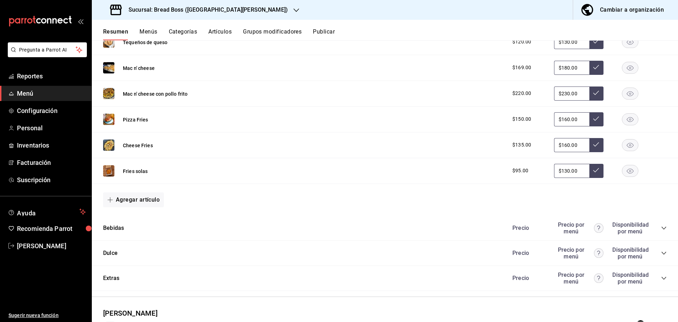
drag, startPoint x: 142, startPoint y: 117, endPoint x: 394, endPoint y: 153, distance: 255.3
click at [142, 117] on button "Pizza Fries" at bounding box center [135, 119] width 25 height 7
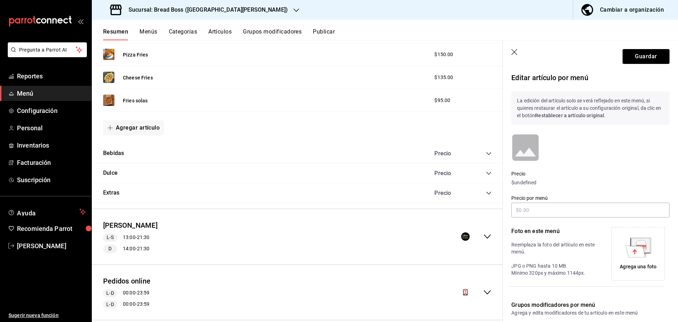
scroll to position [639, 0]
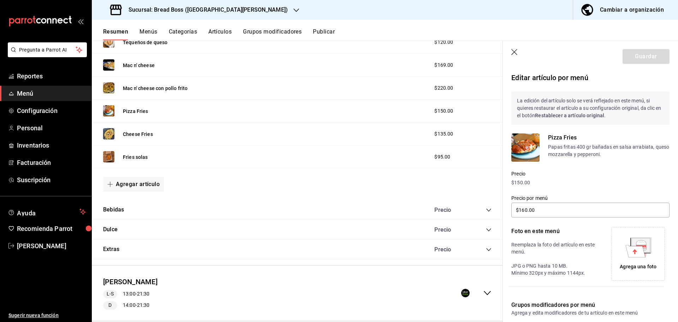
click at [631, 239] on icon at bounding box center [640, 245] width 18 height 14
click at [627, 59] on button "Guardar" at bounding box center [646, 56] width 47 height 15
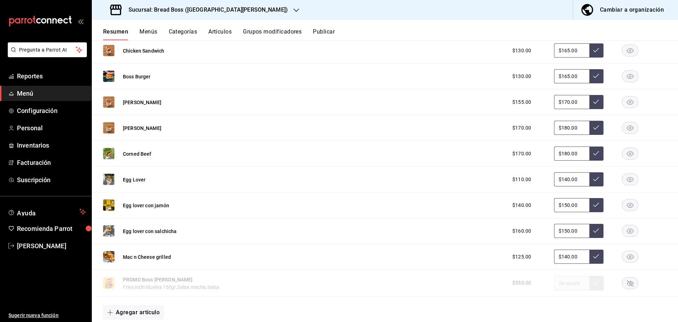
scroll to position [517, 0]
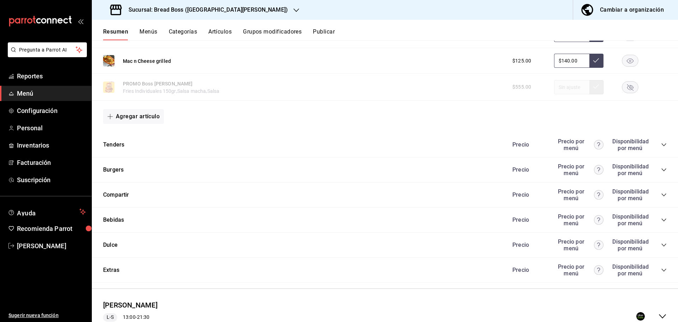
click at [661, 197] on icon "collapse-category-row" at bounding box center [664, 195] width 6 height 6
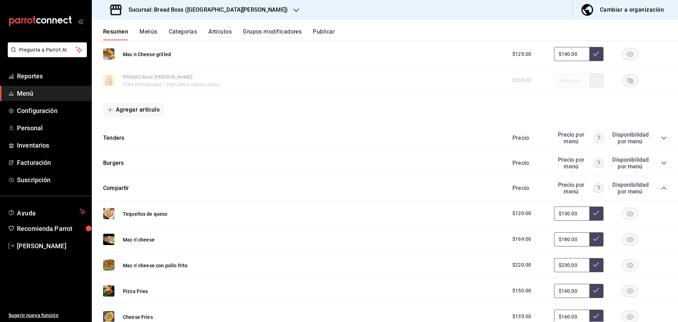
scroll to position [524, 0]
click at [661, 162] on icon "collapse-category-row" at bounding box center [664, 164] width 6 height 6
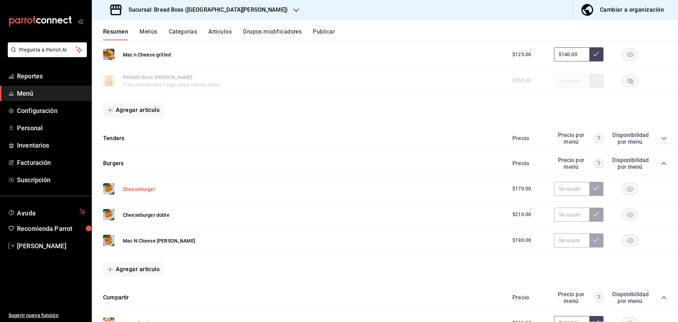
click at [139, 189] on button "Cheeseburger" at bounding box center [139, 189] width 32 height 7
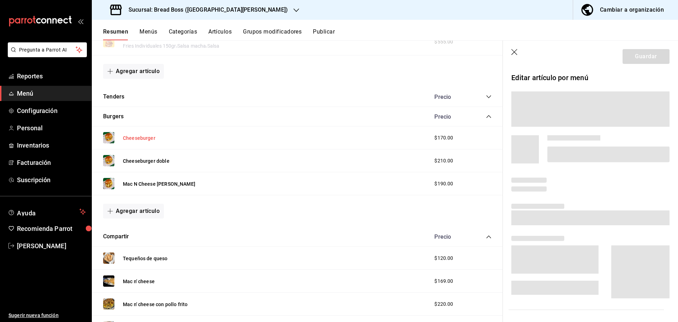
scroll to position [490, 0]
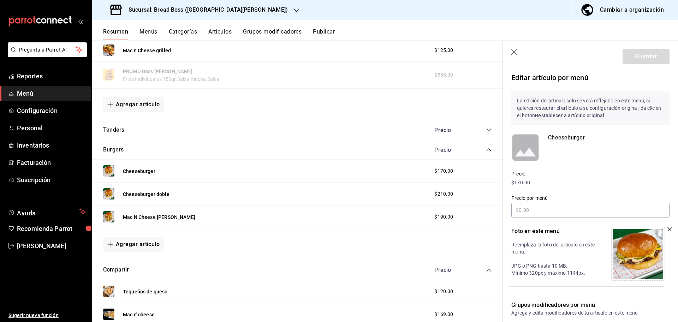
click at [667, 228] on icon "button" at bounding box center [669, 229] width 4 height 4
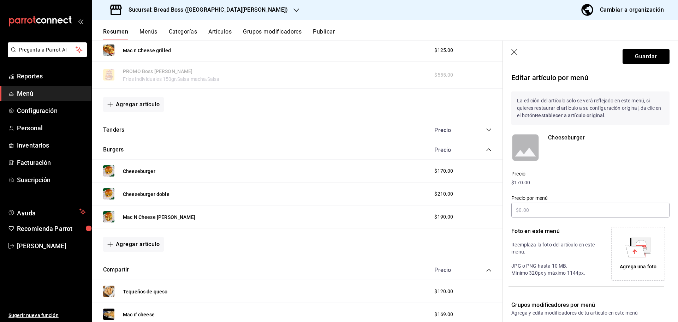
click at [632, 264] on div "Agrega una foto" at bounding box center [638, 266] width 37 height 7
click at [647, 55] on button "Guardar" at bounding box center [646, 56] width 47 height 15
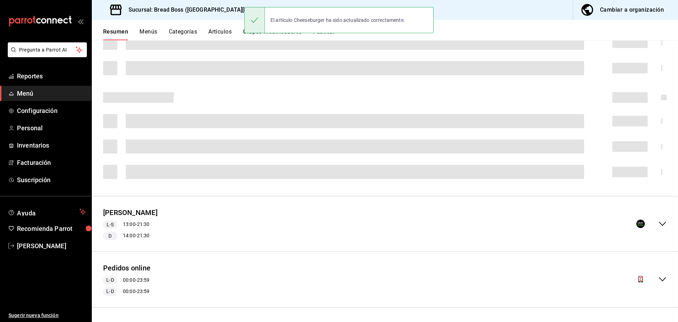
scroll to position [168, 0]
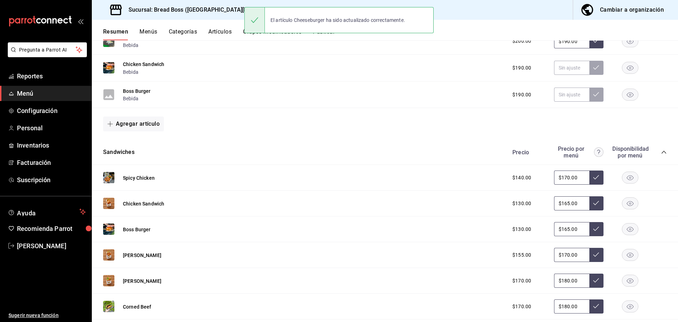
click at [471, 18] on div "Sucursal: Bread Boss (San Angel) Cambiar a organización" at bounding box center [385, 10] width 586 height 20
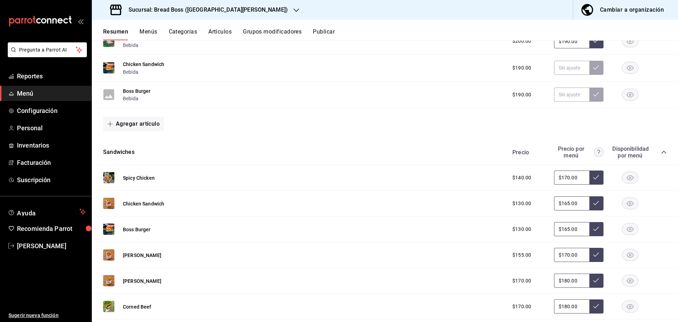
click at [332, 32] on button "Publicar" at bounding box center [324, 34] width 22 height 12
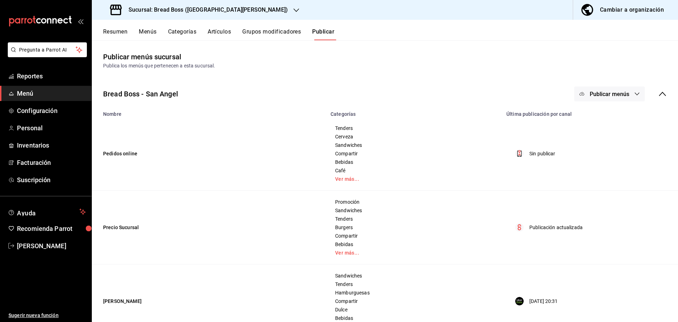
click at [602, 94] on span "Publicar menús" at bounding box center [610, 94] width 40 height 7
click at [603, 155] on span "Uber Eats" at bounding box center [613, 156] width 34 height 7
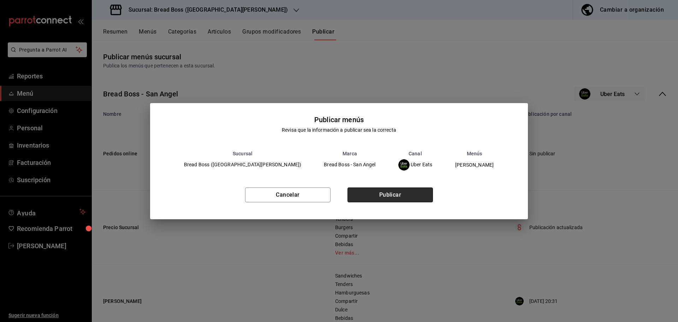
click at [419, 197] on button "Publicar" at bounding box center [389, 194] width 85 height 15
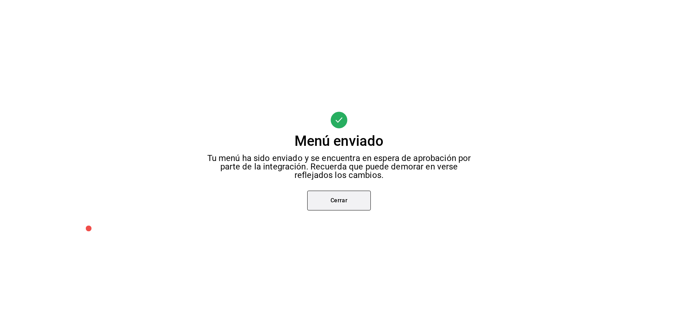
click at [330, 203] on button "Cerrar" at bounding box center [339, 201] width 64 height 20
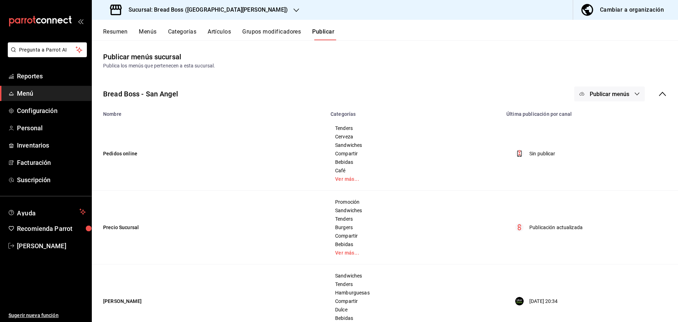
click at [151, 30] on button "Menús" at bounding box center [148, 34] width 18 height 12
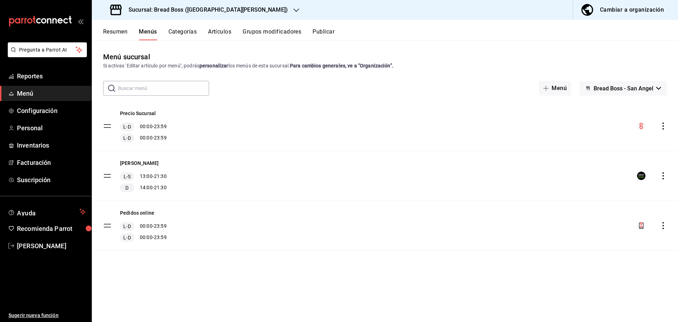
click at [119, 28] on button "Resumen" at bounding box center [115, 34] width 24 height 12
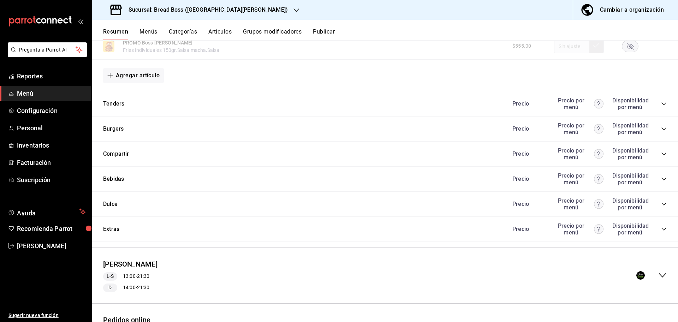
scroll to position [610, 0]
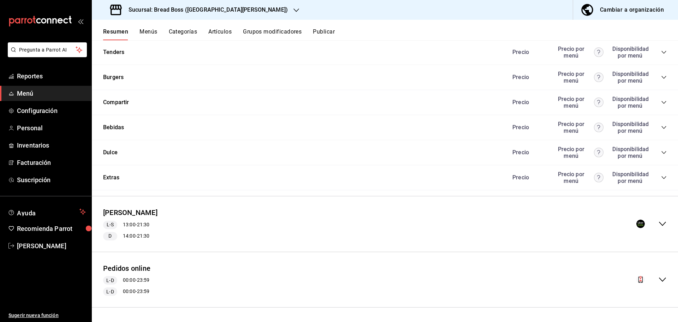
click at [658, 223] on icon "collapse-menu-row" at bounding box center [662, 224] width 8 height 8
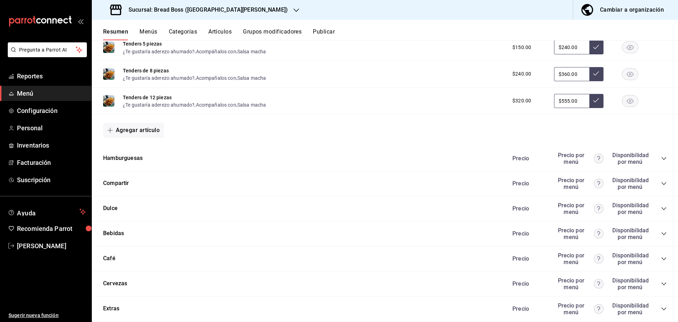
scroll to position [1318, 0]
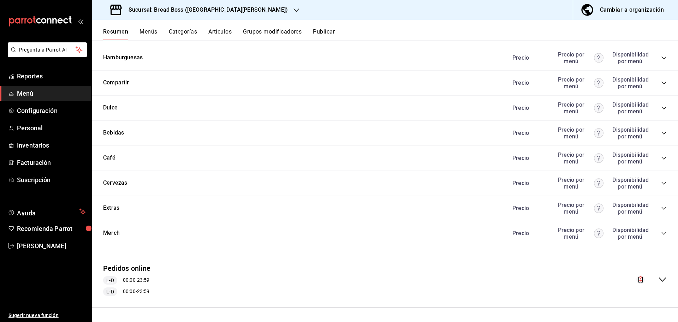
click at [661, 207] on icon "collapse-category-row" at bounding box center [664, 208] width 6 height 6
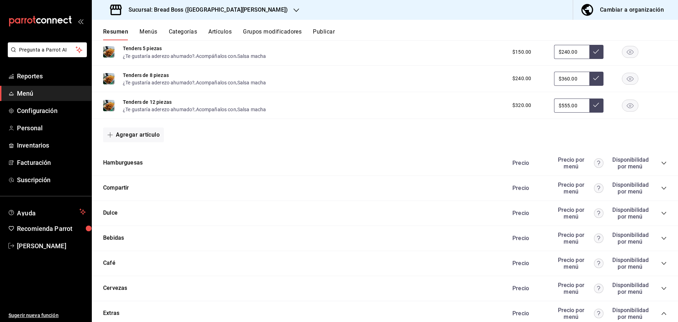
scroll to position [1213, 0]
click at [661, 161] on icon "collapse-category-row" at bounding box center [664, 164] width 6 height 6
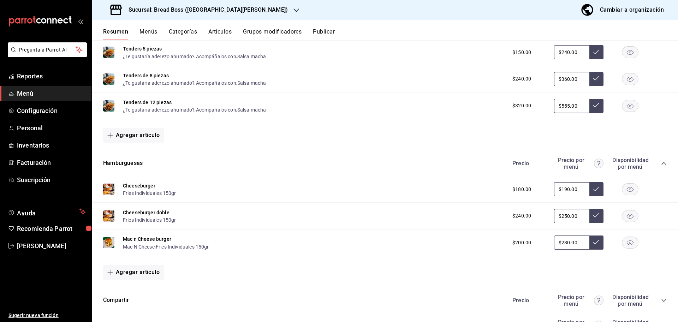
click at [331, 33] on button "Publicar" at bounding box center [324, 34] width 22 height 12
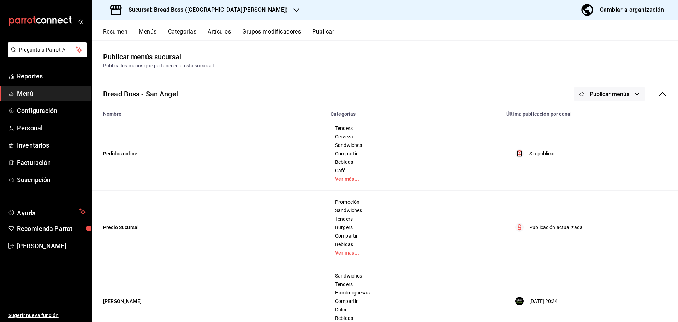
click at [601, 88] on button "Publicar menús" at bounding box center [609, 94] width 71 height 15
click at [598, 155] on span "Uber Eats" at bounding box center [613, 156] width 34 height 7
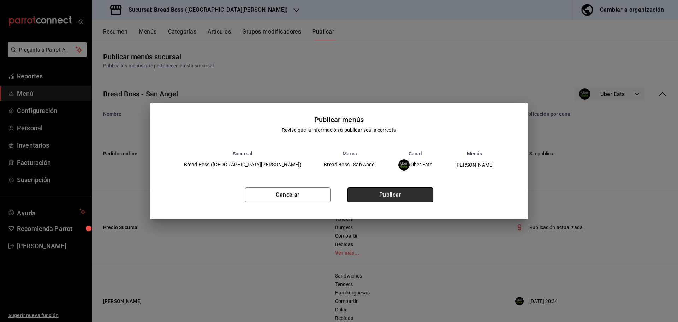
click at [417, 195] on button "Publicar" at bounding box center [389, 194] width 85 height 15
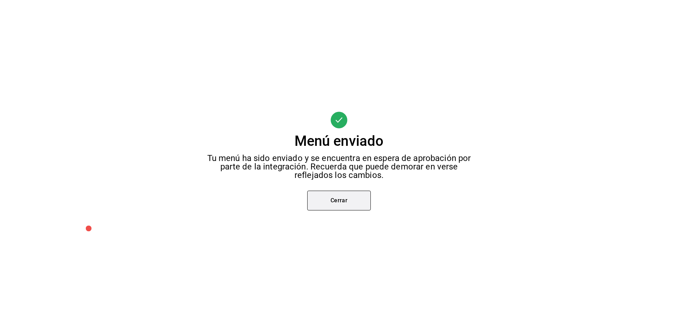
click at [335, 195] on button "Cerrar" at bounding box center [339, 201] width 64 height 20
